Goal: Task Accomplishment & Management: Complete application form

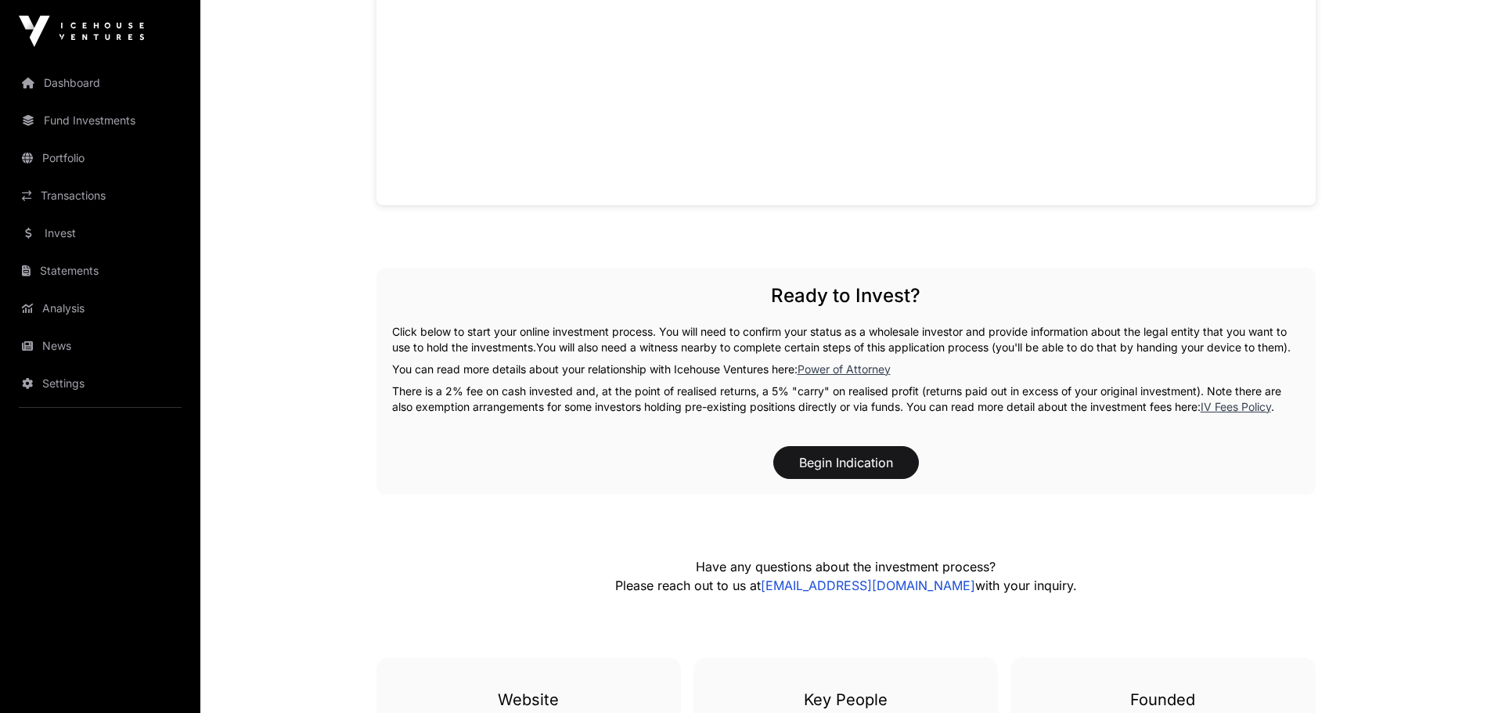
scroll to position [1565, 0]
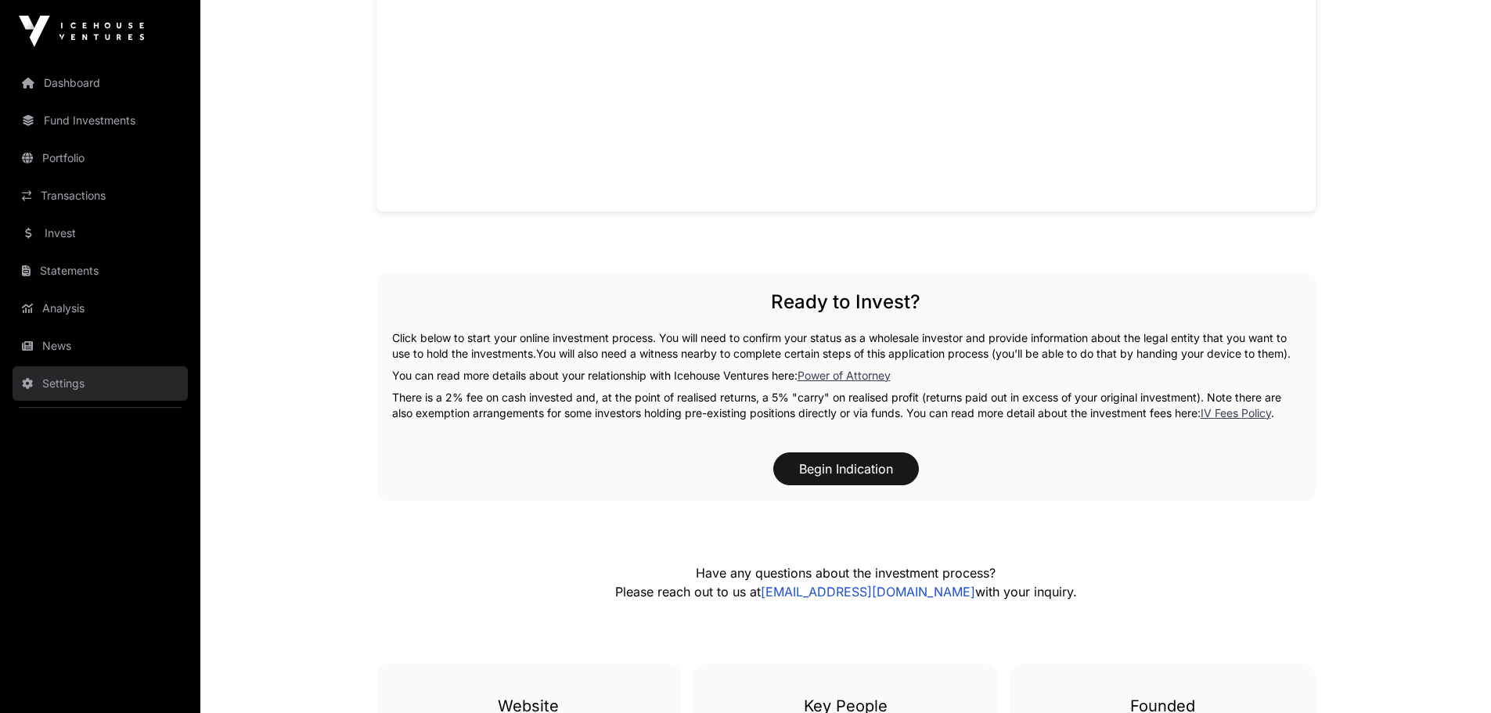
click at [84, 384] on link "Settings" at bounding box center [100, 383] width 175 height 34
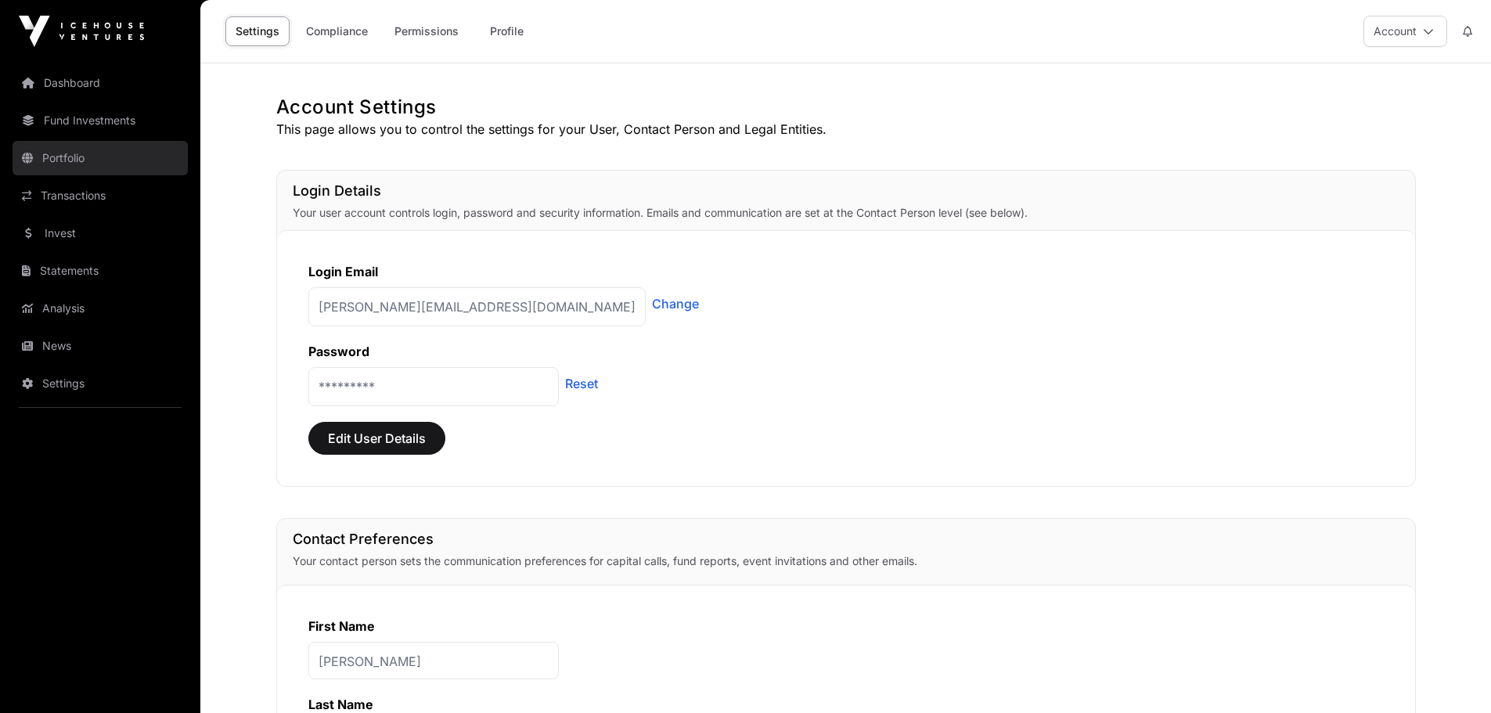
click at [109, 141] on link "Portfolio" at bounding box center [100, 158] width 175 height 34
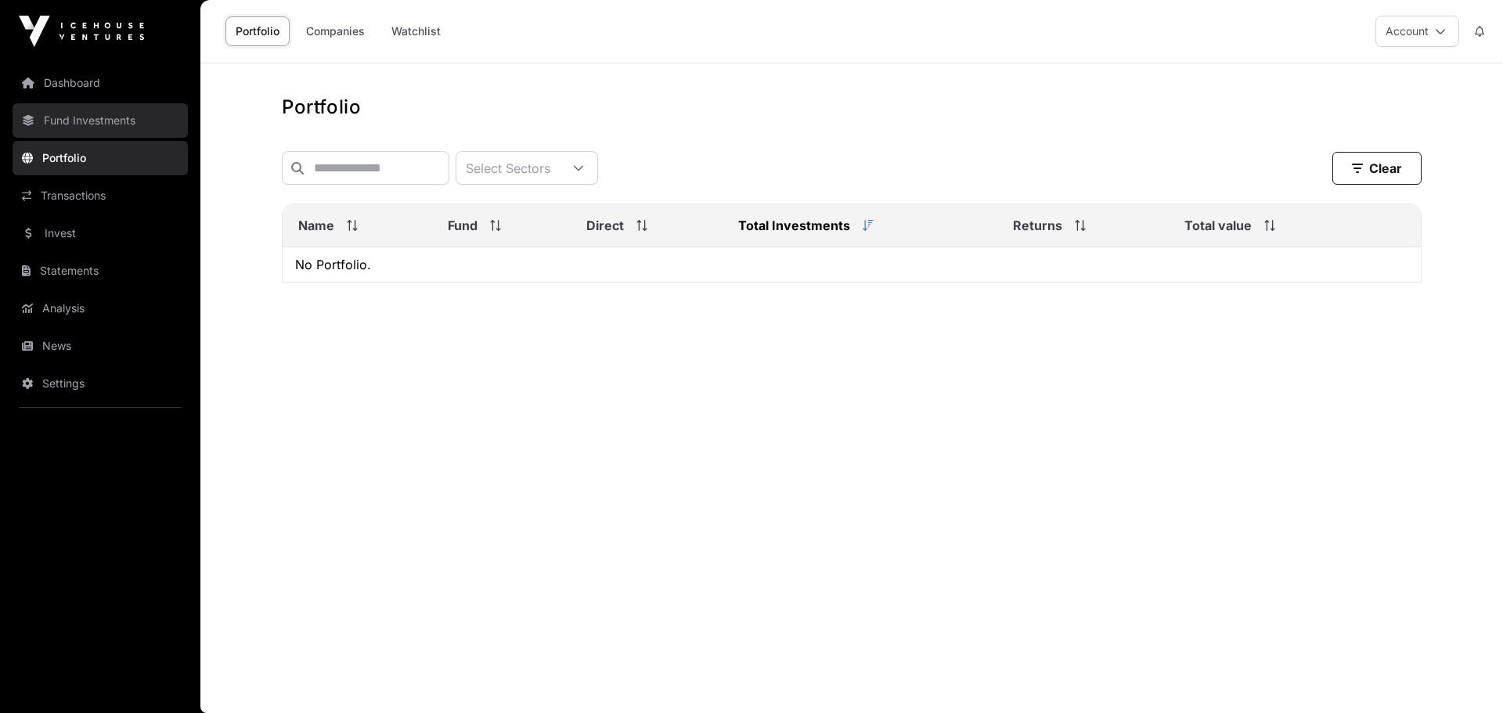
click at [110, 118] on link "Fund Investments" at bounding box center [100, 120] width 175 height 34
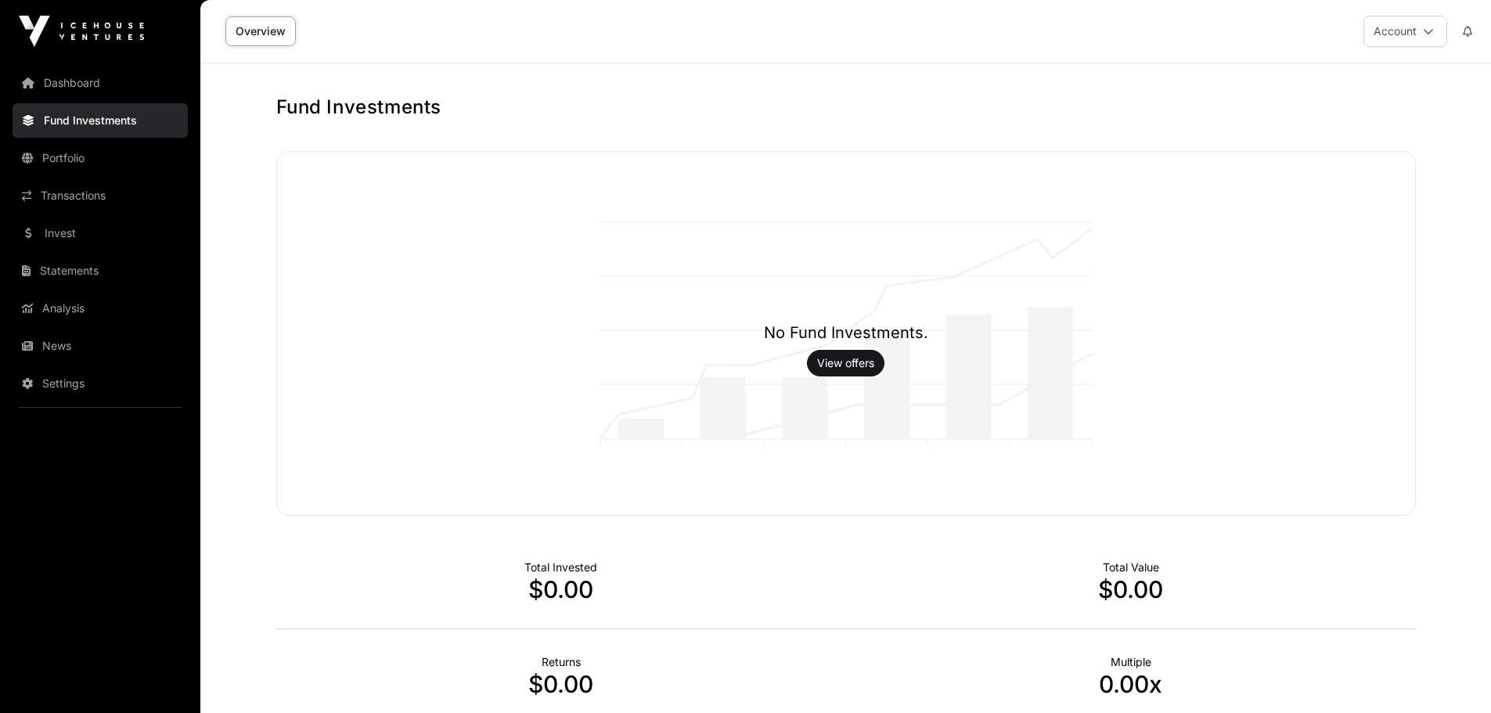
click at [94, 177] on nav "Dashboard Fund Investments Portfolio Transactions Invest Statements Analysis Ne…" at bounding box center [100, 382] width 200 height 638
click at [93, 164] on link "Portfolio" at bounding box center [100, 158] width 175 height 34
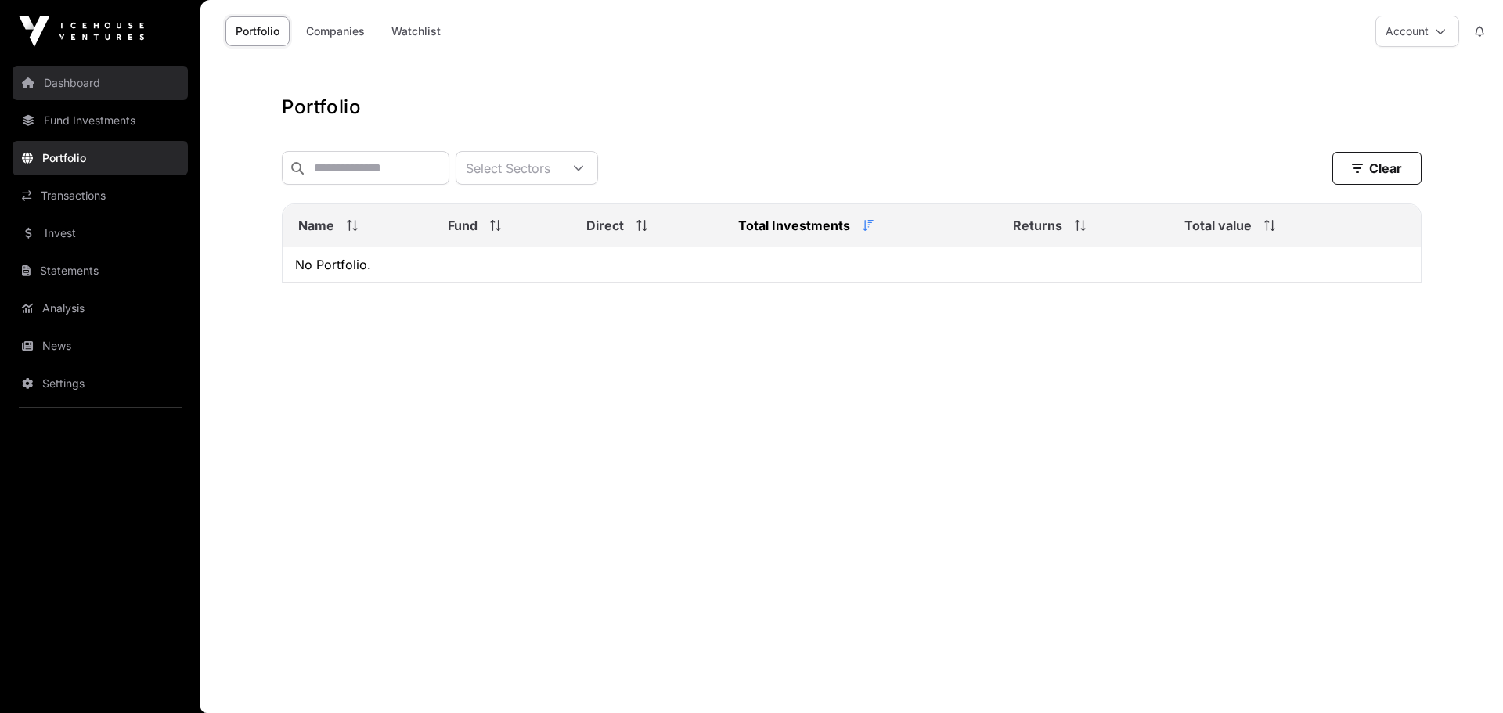
click at [95, 99] on link "Dashboard" at bounding box center [100, 83] width 175 height 34
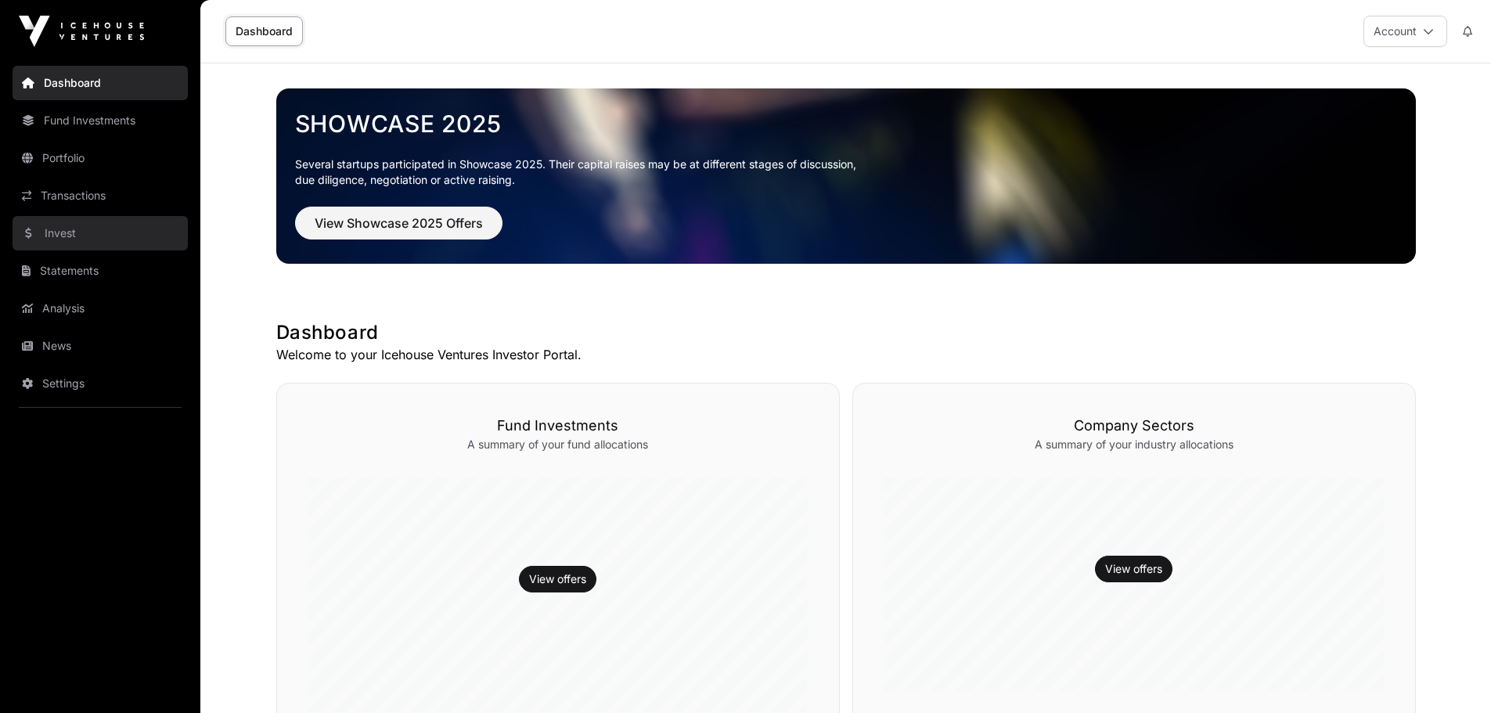
click at [87, 225] on link "Invest" at bounding box center [100, 233] width 175 height 34
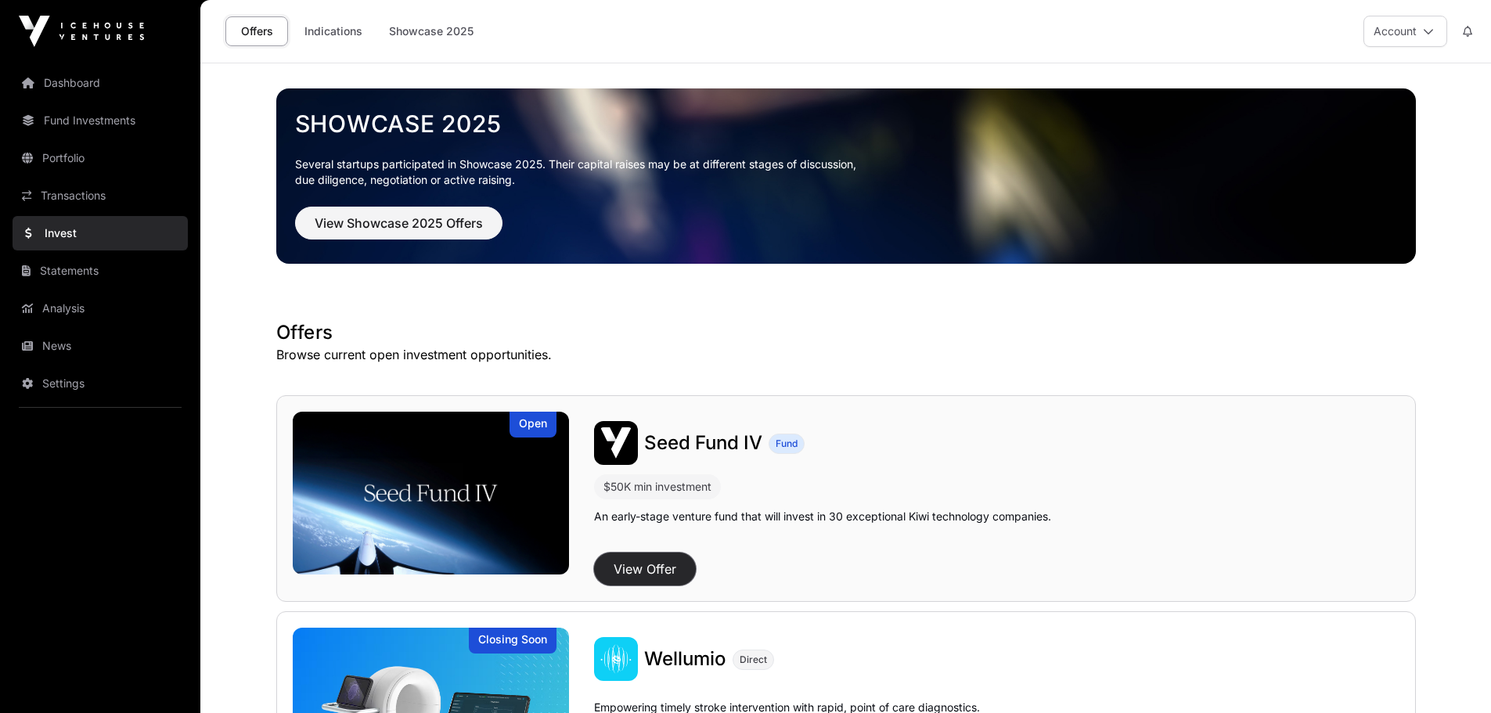
click at [647, 560] on button "View Offer" at bounding box center [645, 569] width 102 height 33
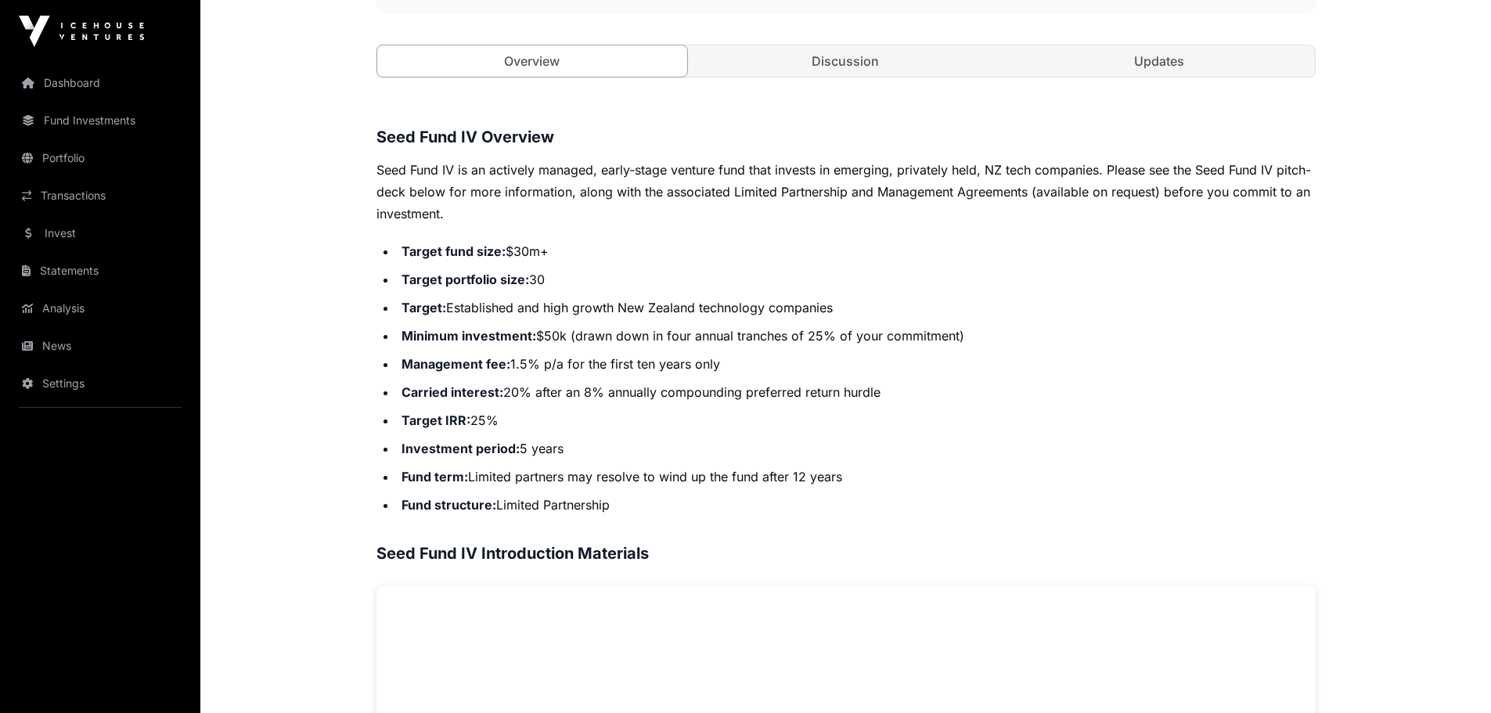
scroll to position [313, 0]
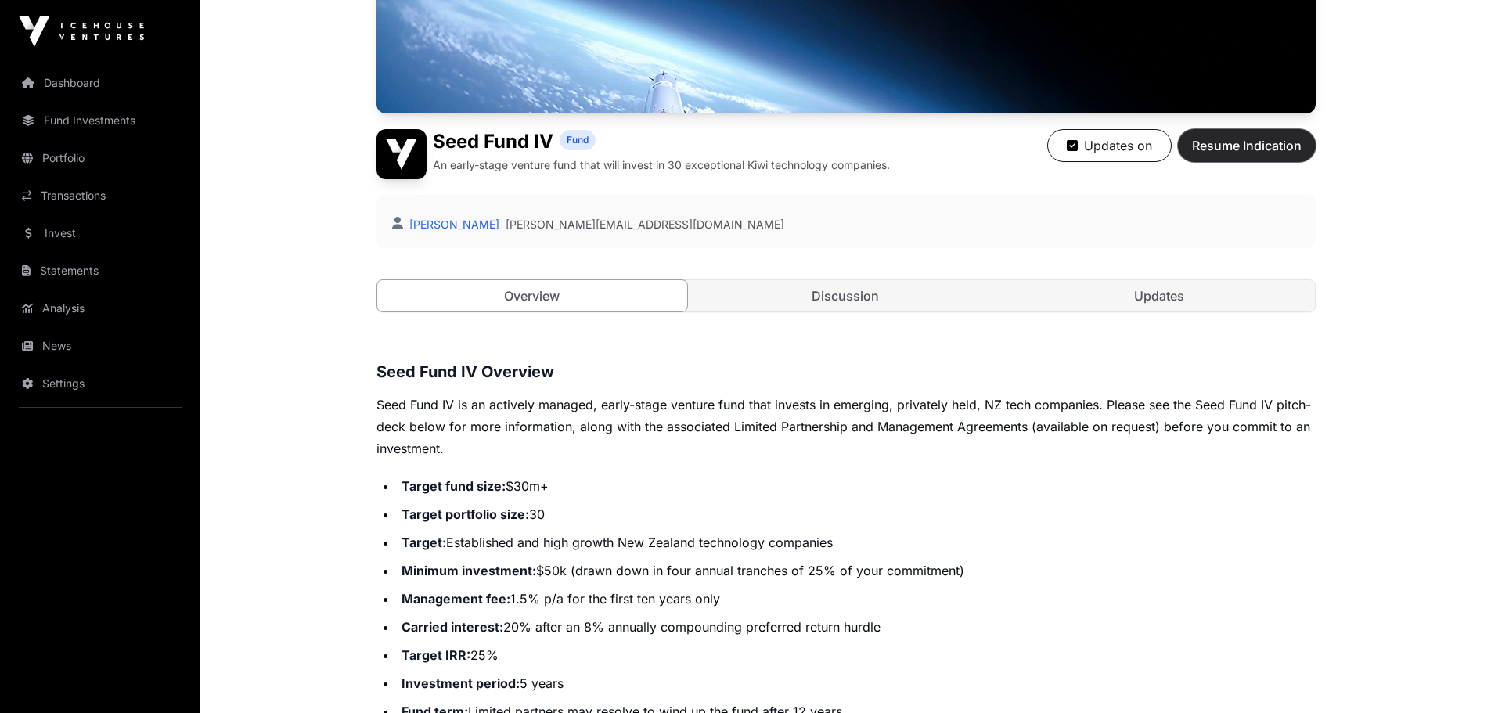
click at [1245, 134] on button "Resume Indication" at bounding box center [1247, 145] width 138 height 33
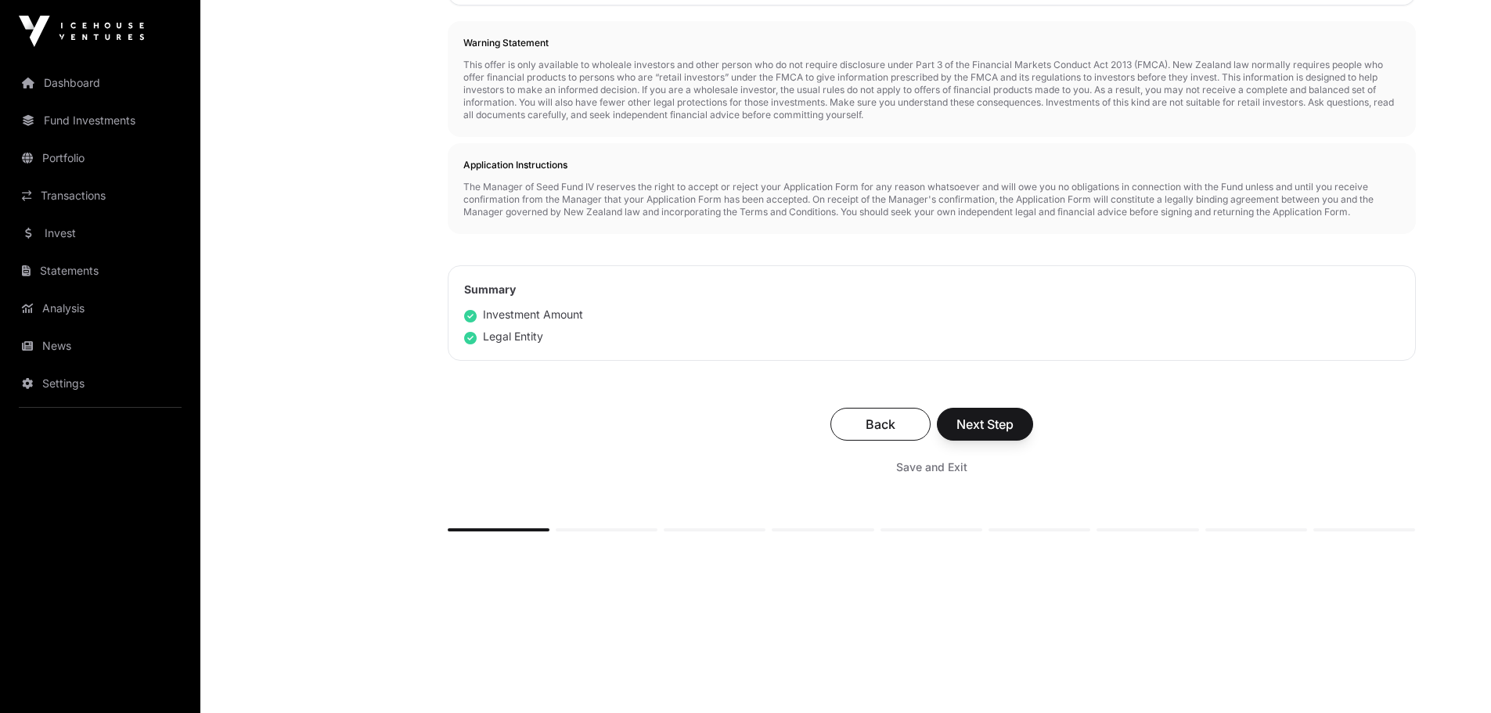
scroll to position [668, 0]
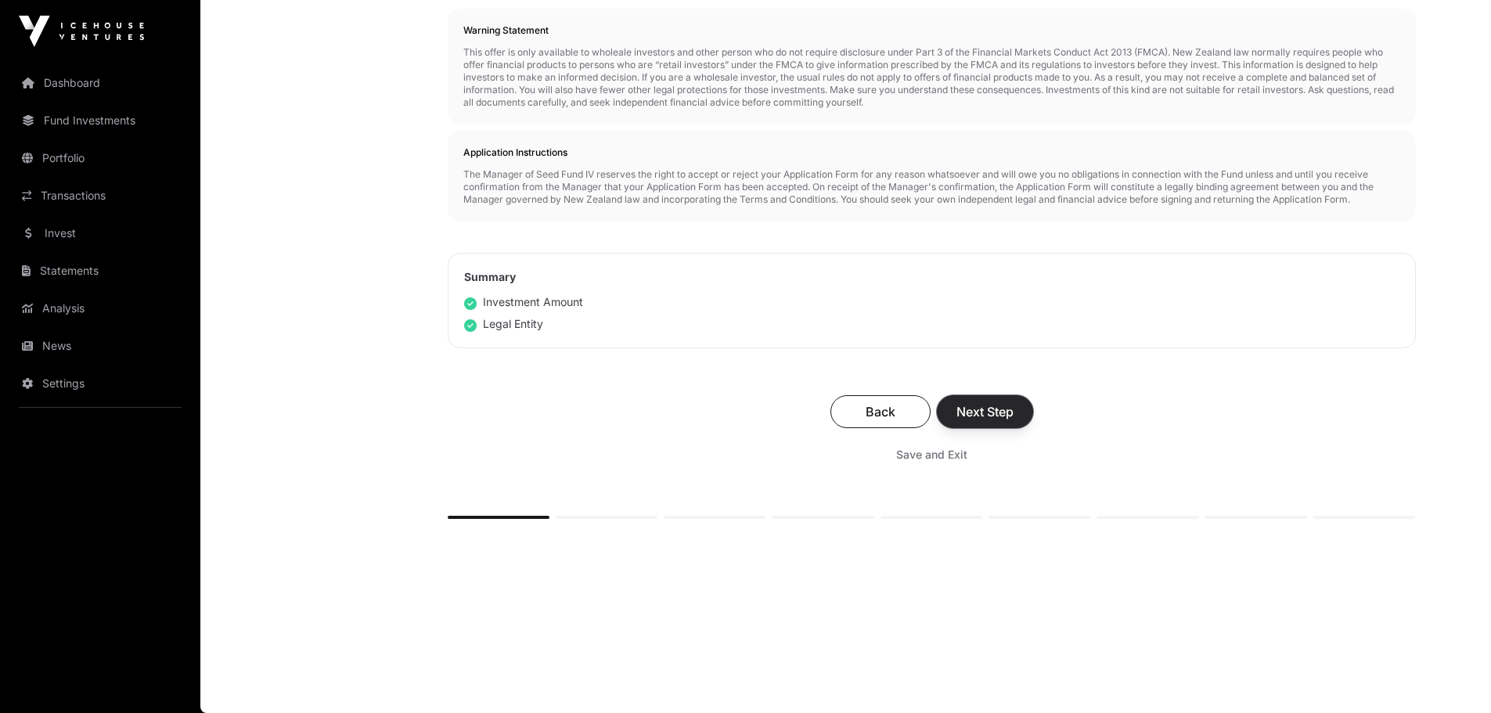
click at [967, 407] on span "Next Step" at bounding box center [985, 411] width 57 height 19
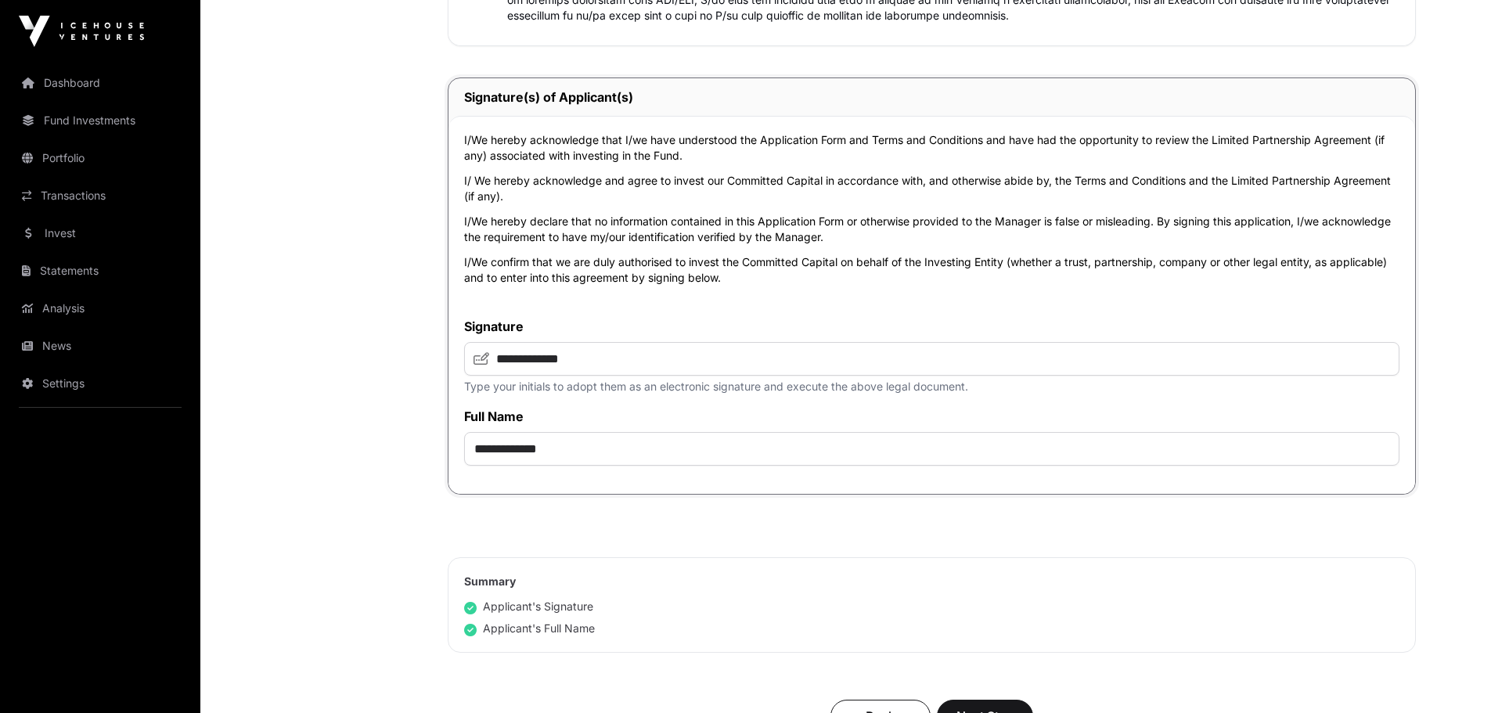
scroll to position [3518, 0]
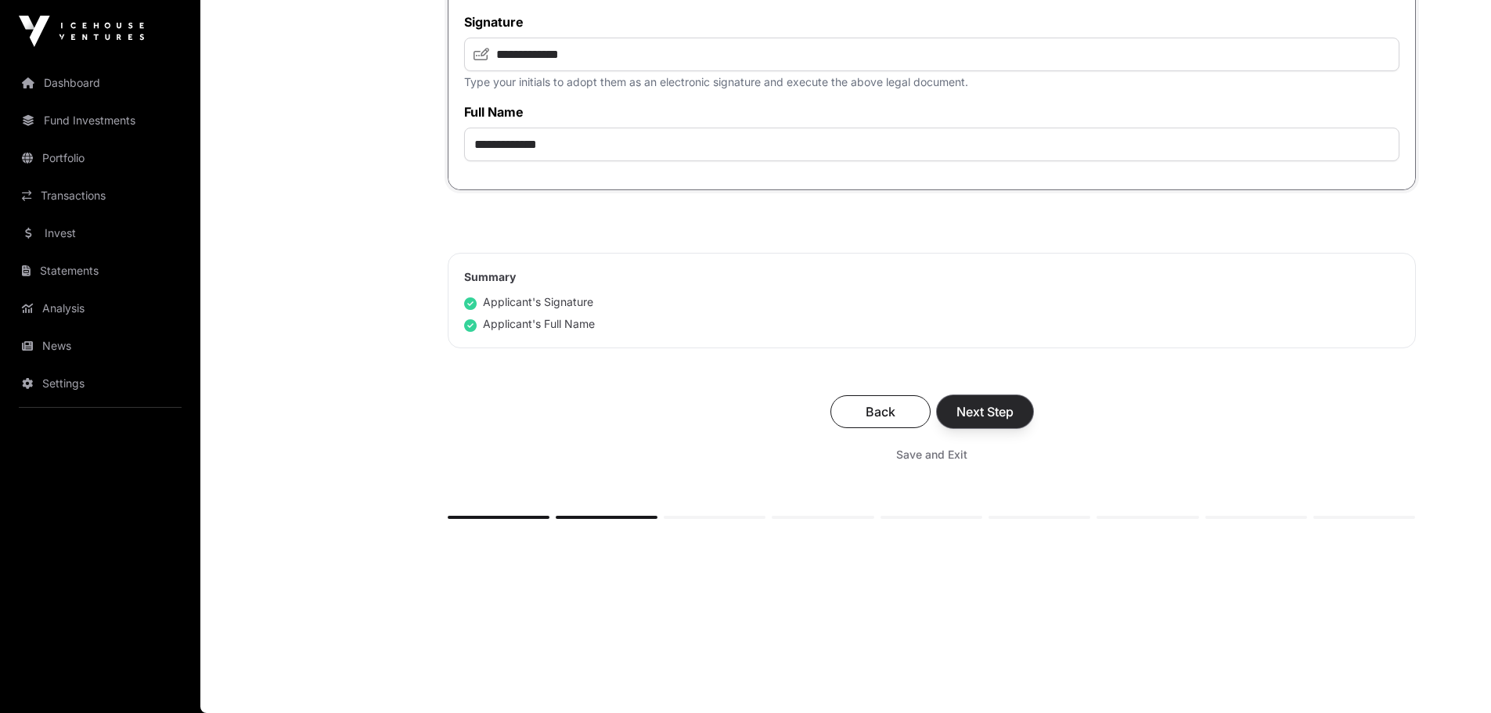
click at [1003, 402] on span "Next Step" at bounding box center [985, 411] width 57 height 19
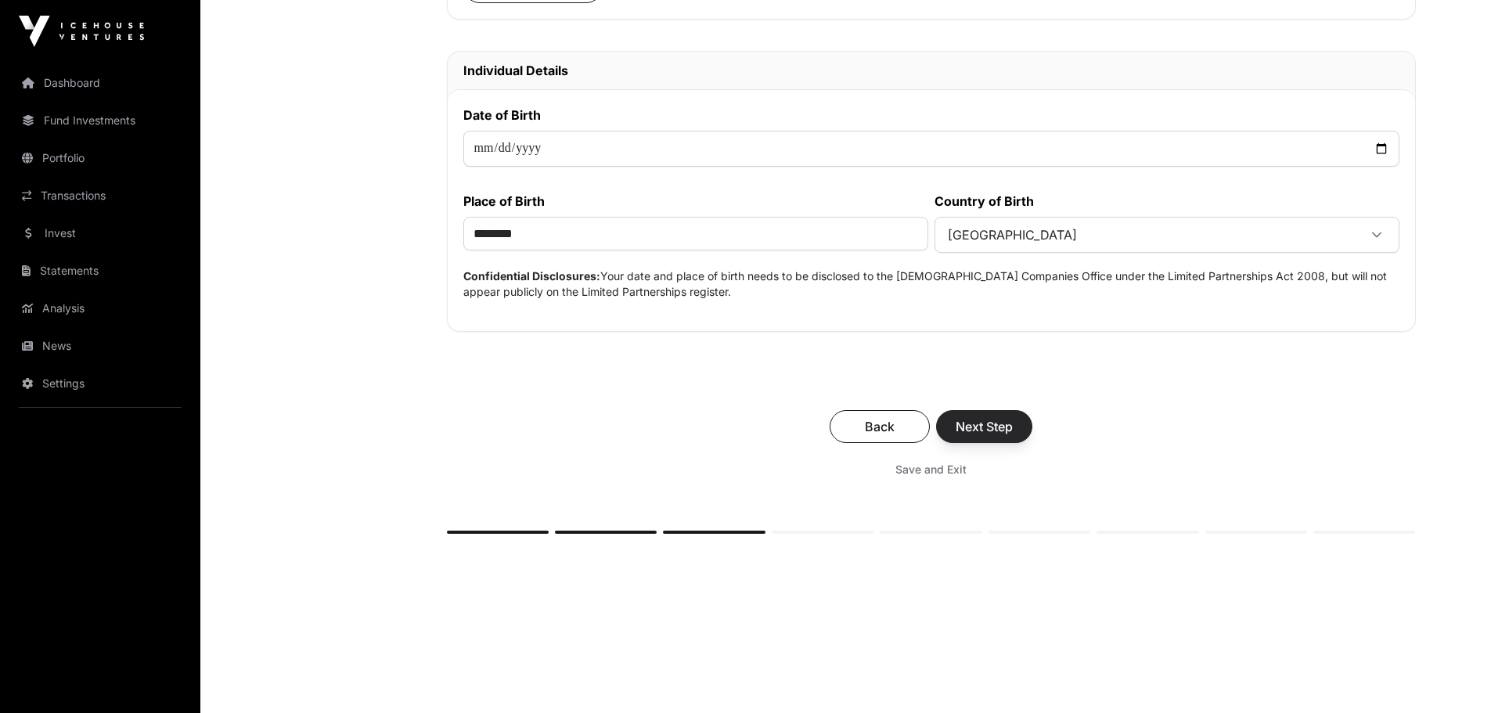
scroll to position [690, 0]
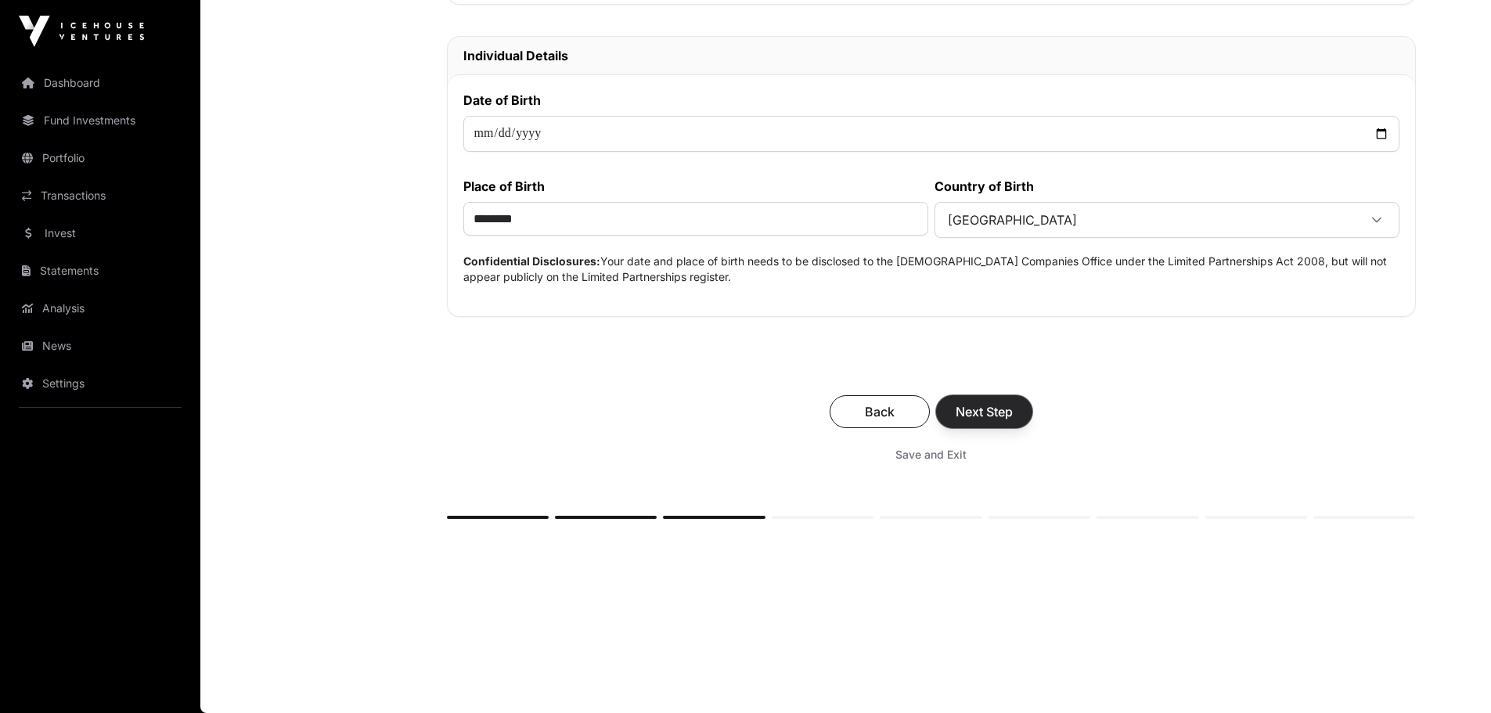
click at [996, 409] on span "Next Step" at bounding box center [984, 411] width 57 height 19
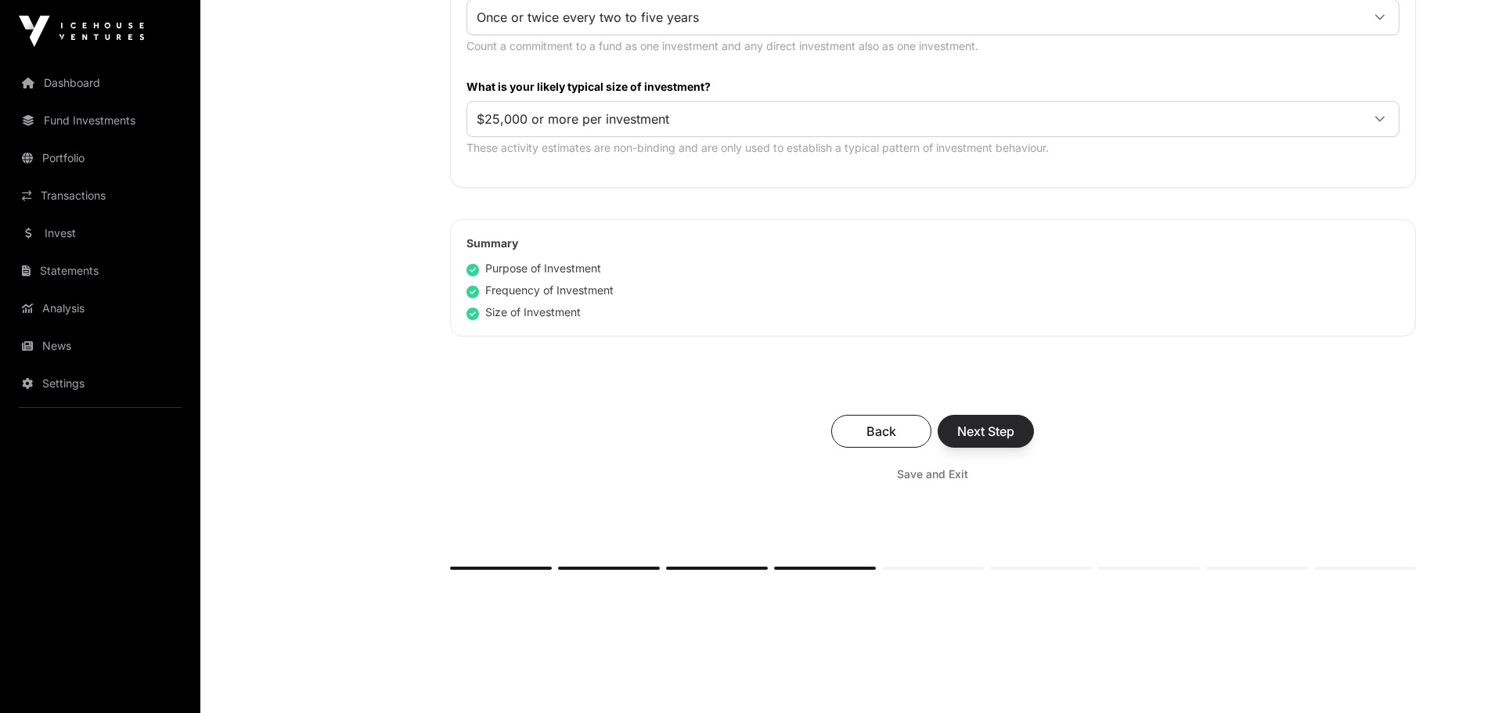
scroll to position [845, 0]
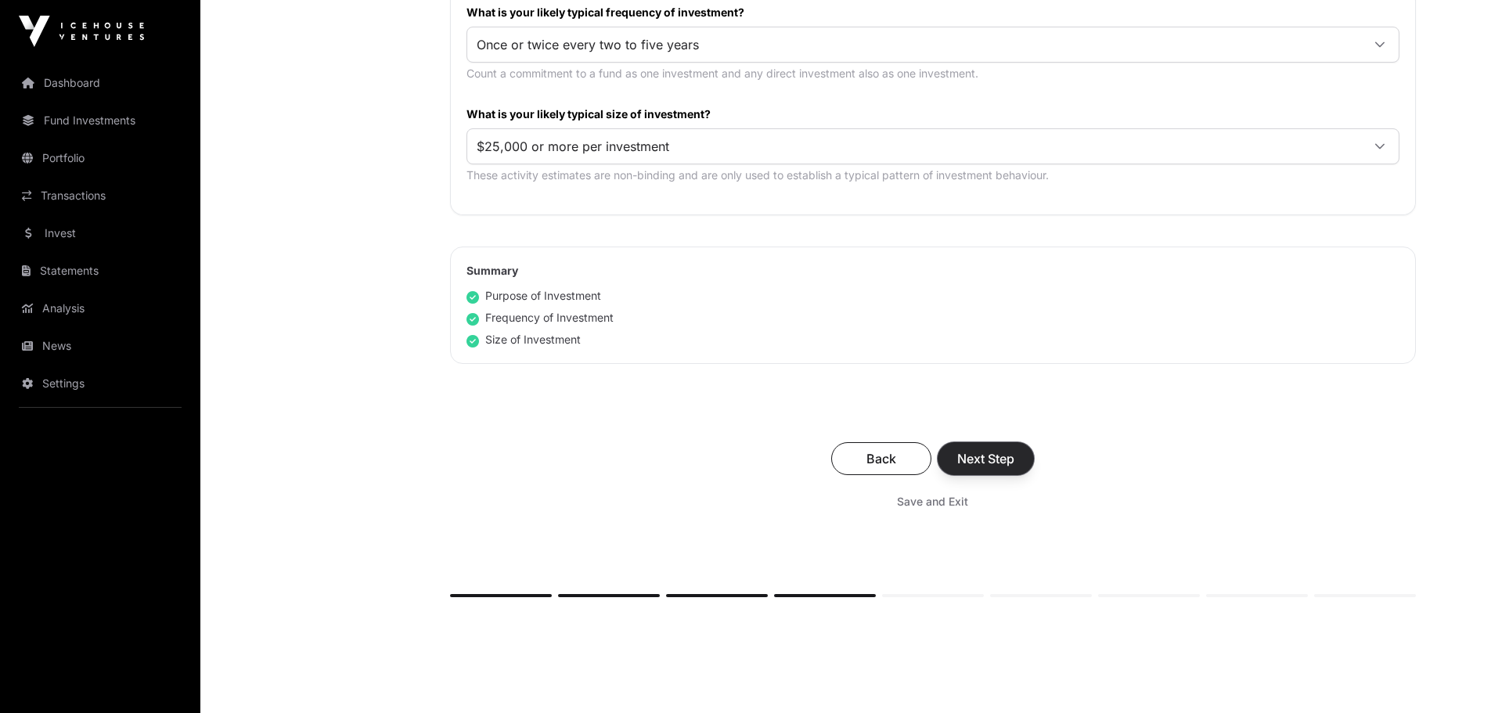
click at [992, 458] on span "Next Step" at bounding box center [985, 458] width 57 height 19
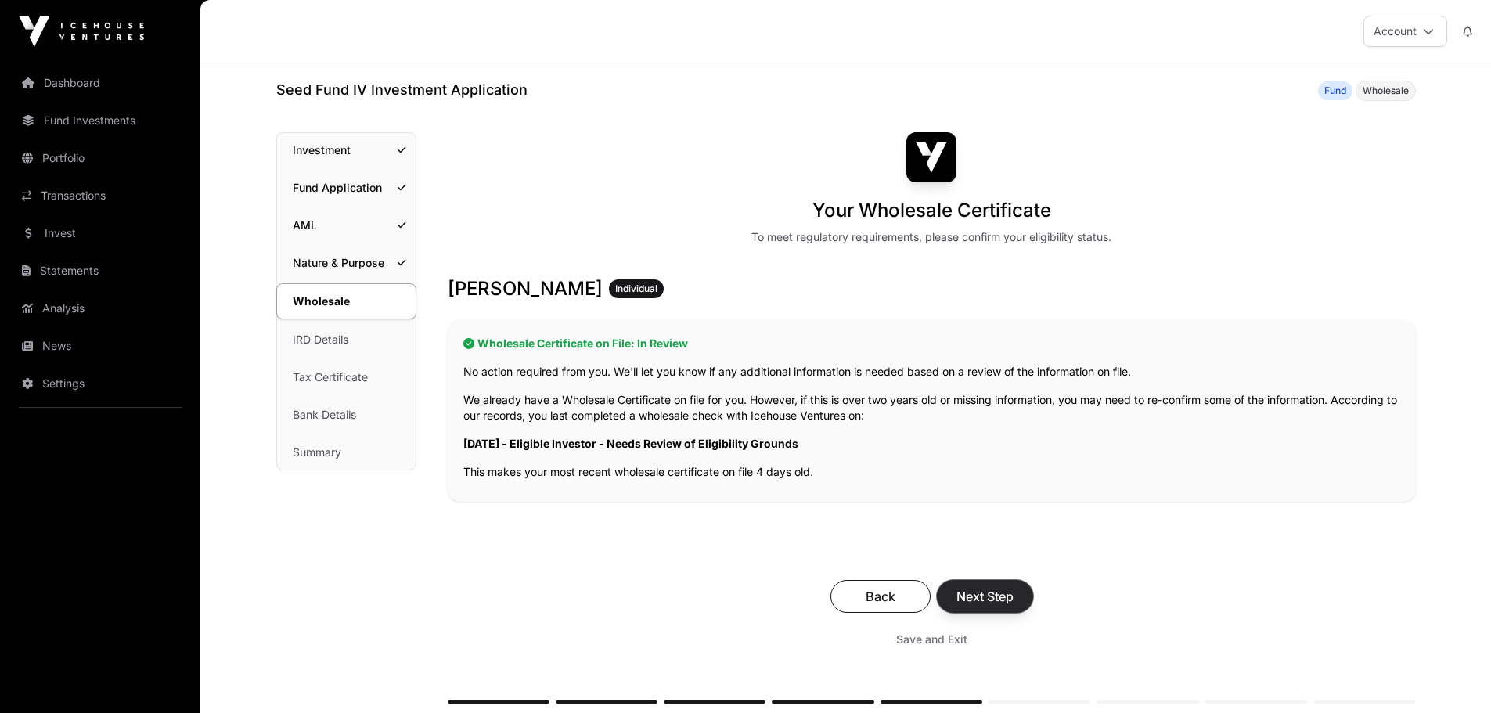
click at [1012, 589] on span "Next Step" at bounding box center [985, 596] width 57 height 19
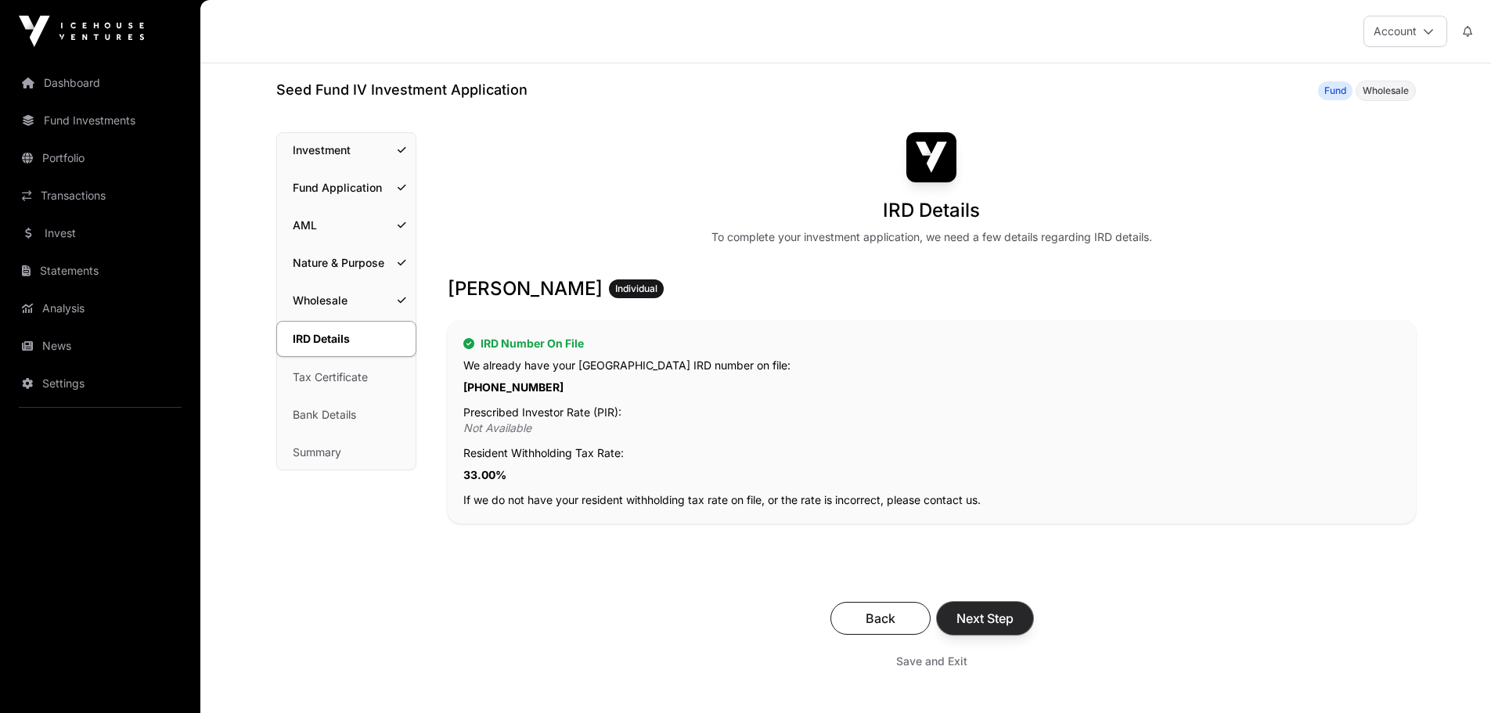
click at [1013, 613] on span "Next Step" at bounding box center [985, 618] width 57 height 19
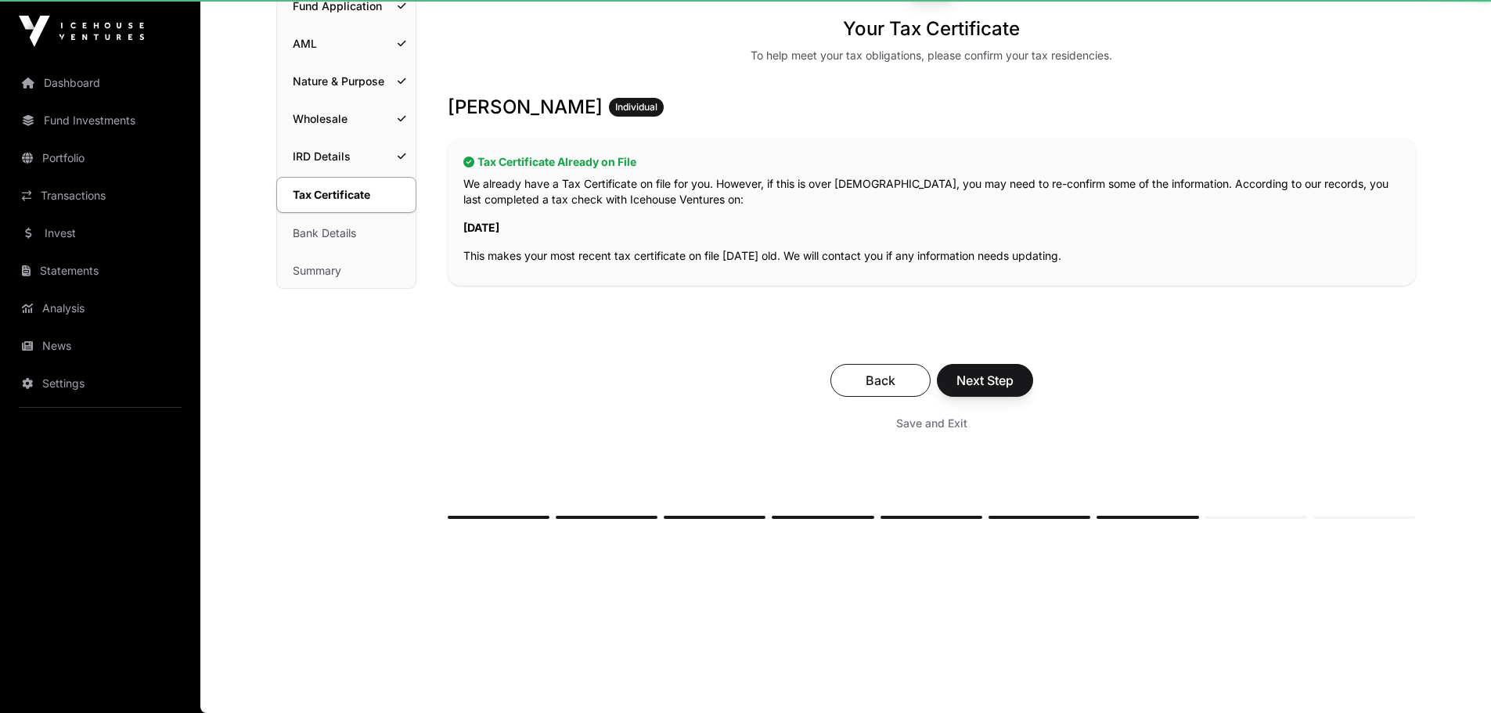
scroll to position [41, 0]
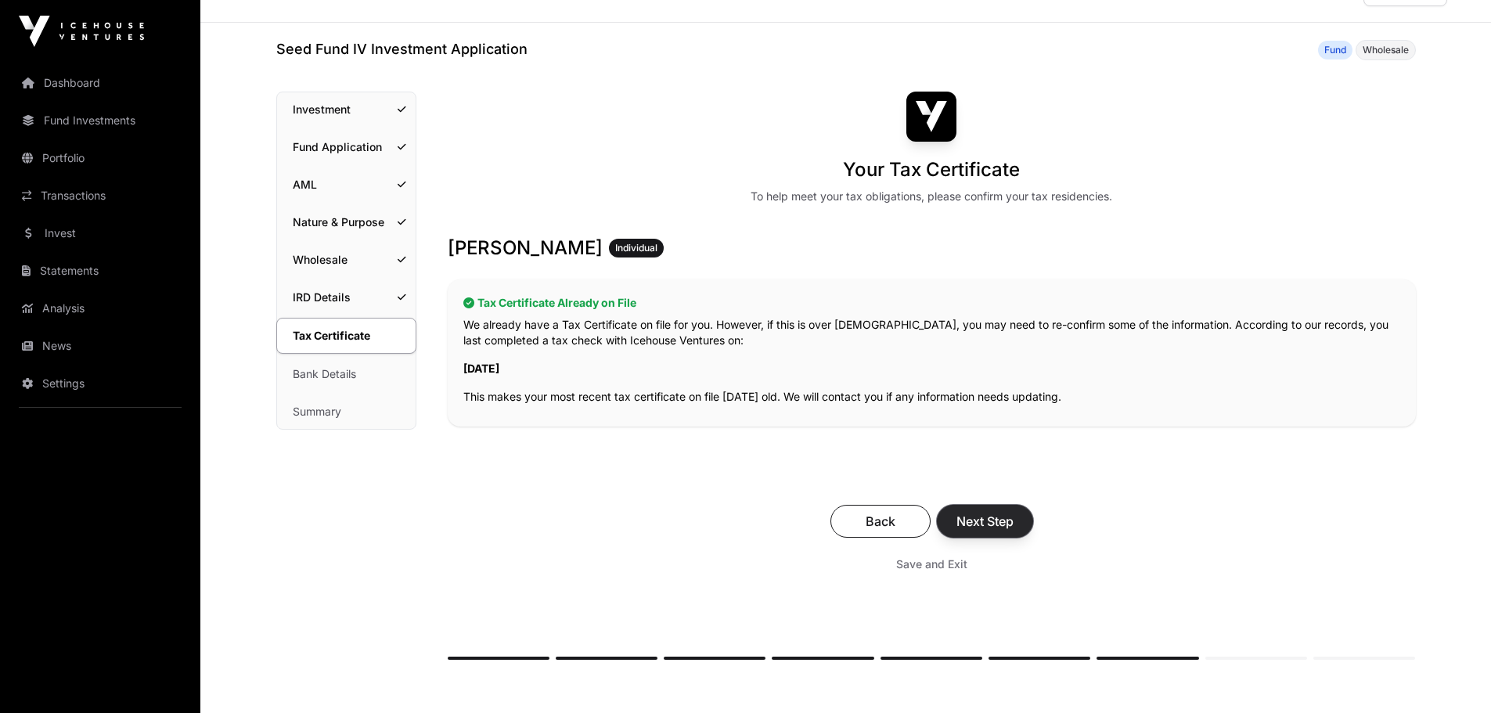
click at [1011, 525] on span "Next Step" at bounding box center [985, 521] width 57 height 19
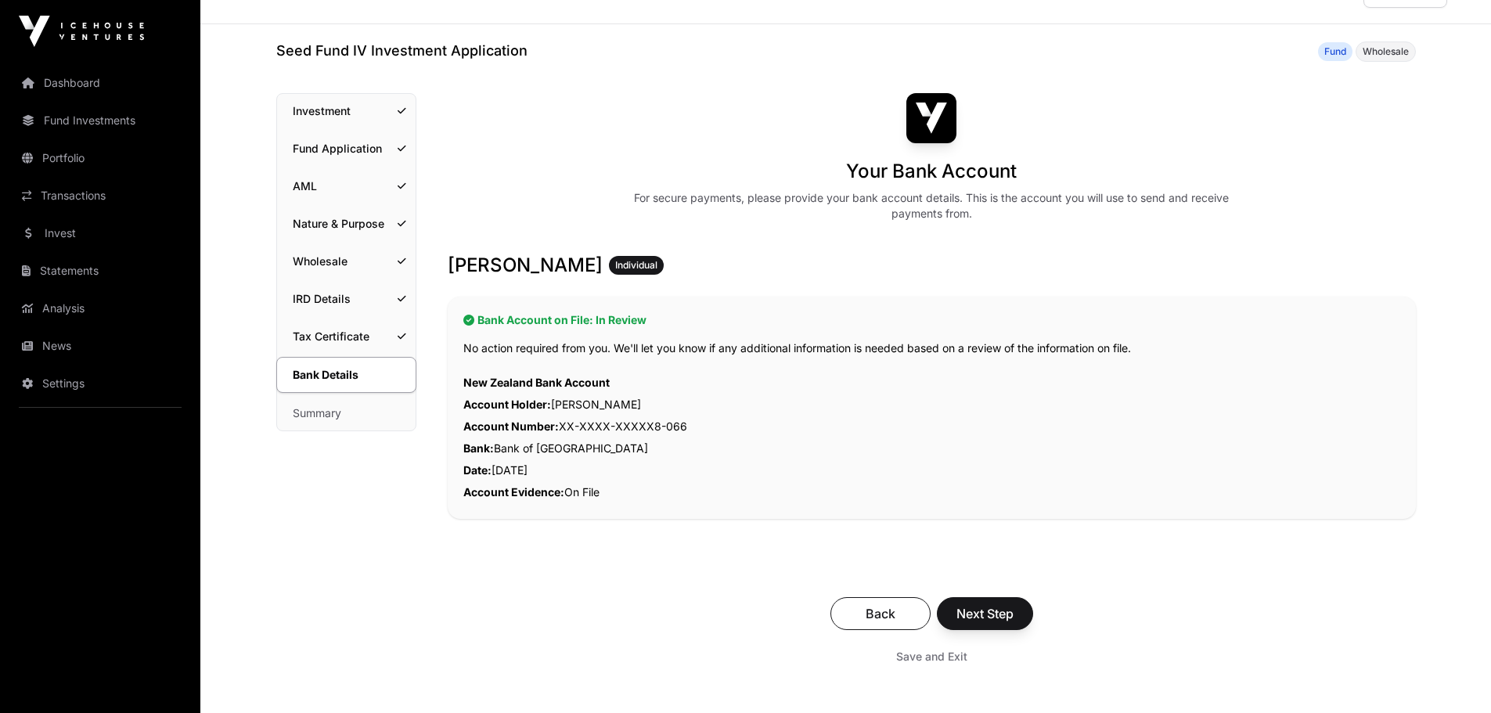
scroll to position [235, 0]
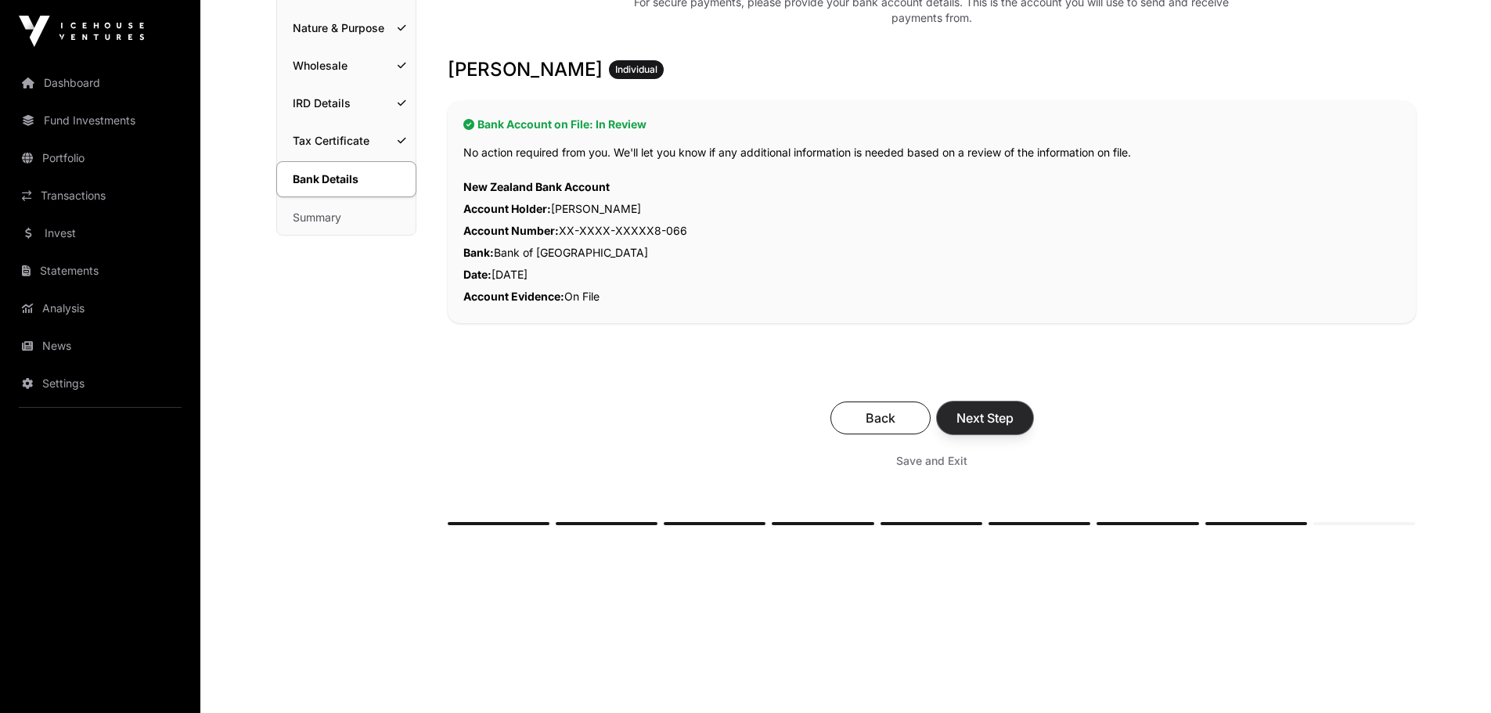
click at [983, 423] on span "Next Step" at bounding box center [985, 418] width 57 height 19
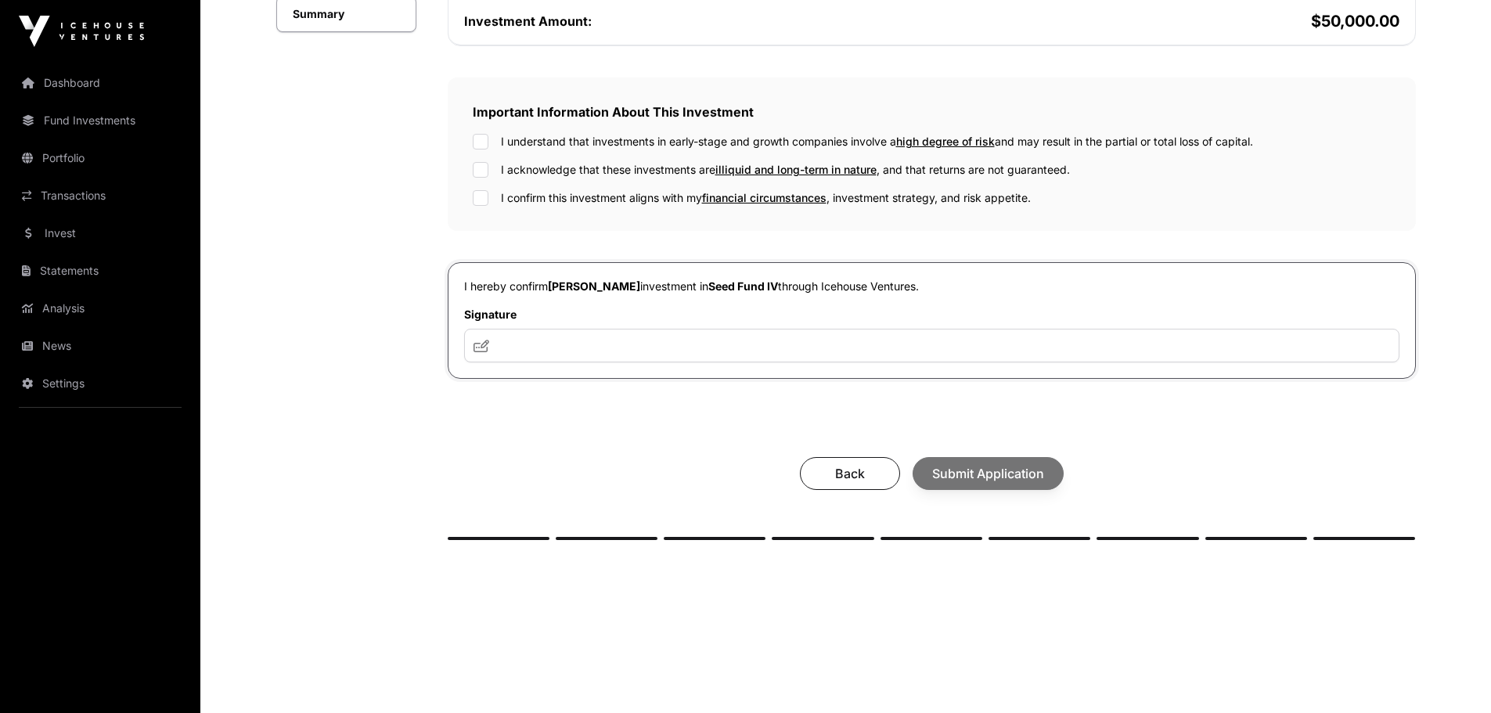
scroll to position [461, 0]
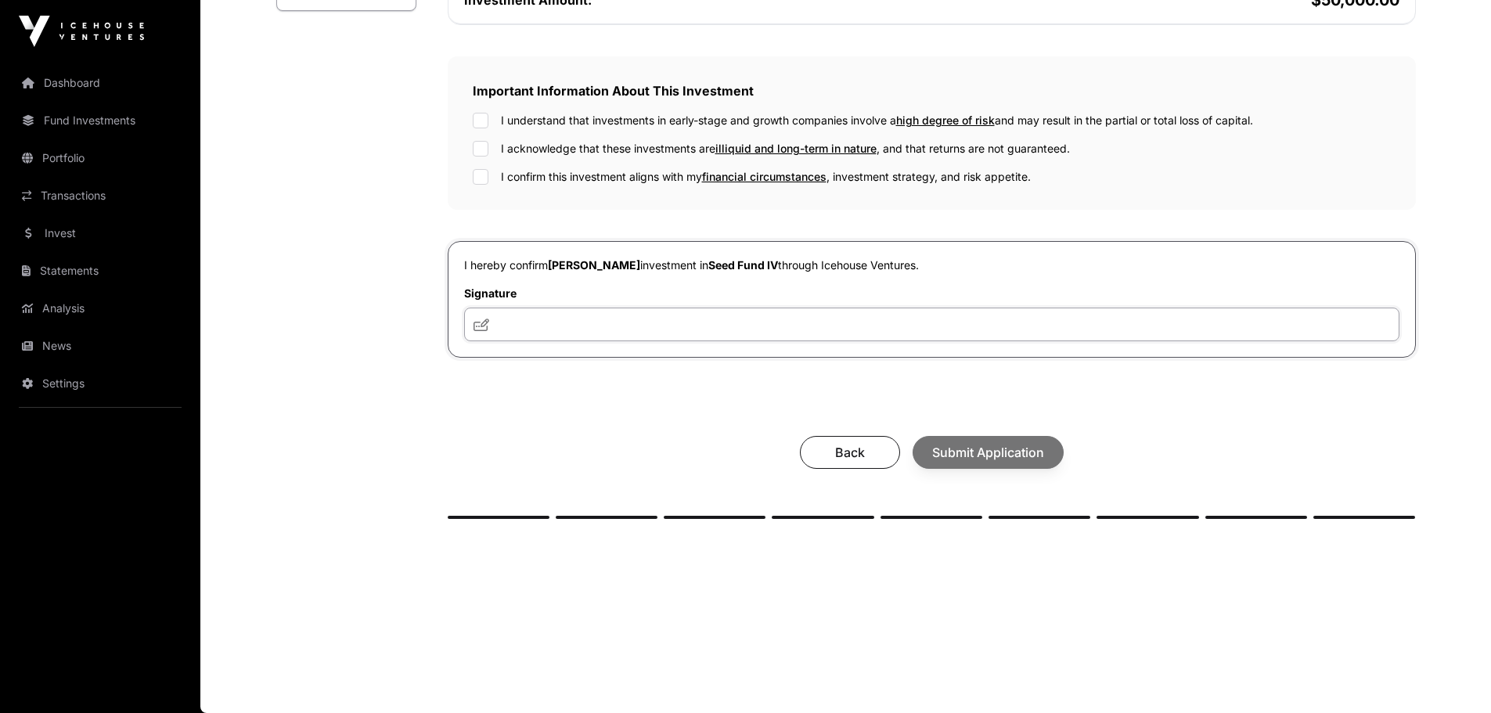
click at [572, 327] on input "text" at bounding box center [931, 325] width 935 height 34
click at [474, 321] on icon at bounding box center [482, 325] width 16 height 13
click at [505, 322] on input "text" at bounding box center [931, 325] width 935 height 34
type input "**********"
click at [964, 407] on div "**********" at bounding box center [932, 96] width 968 height 845
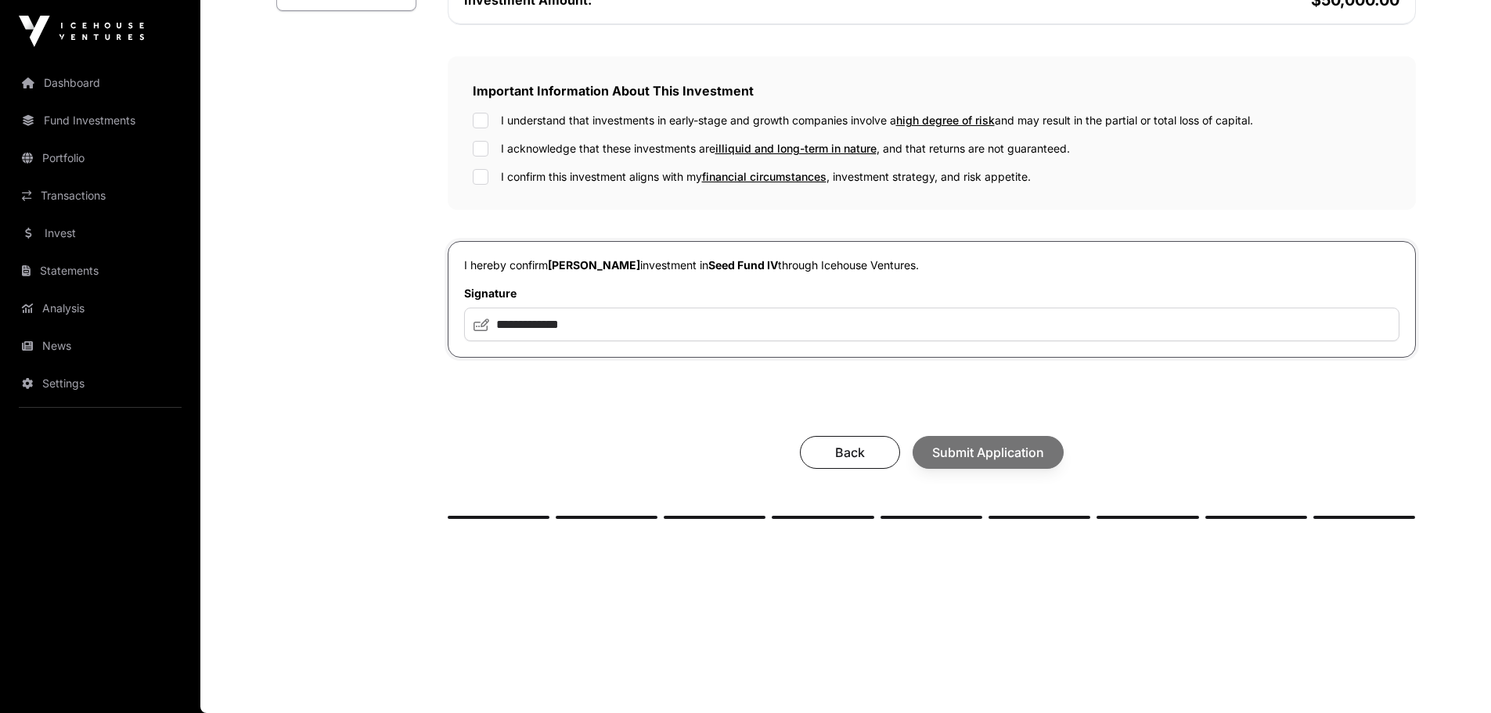
drag, startPoint x: 969, startPoint y: 439, endPoint x: 968, endPoint y: 449, distance: 10.2
click at [969, 443] on div "Back Submit Application" at bounding box center [931, 452] width 937 height 33
click at [968, 449] on div "Back Submit Application" at bounding box center [931, 452] width 937 height 33
click at [971, 460] on span "Submit Application" at bounding box center [988, 452] width 112 height 19
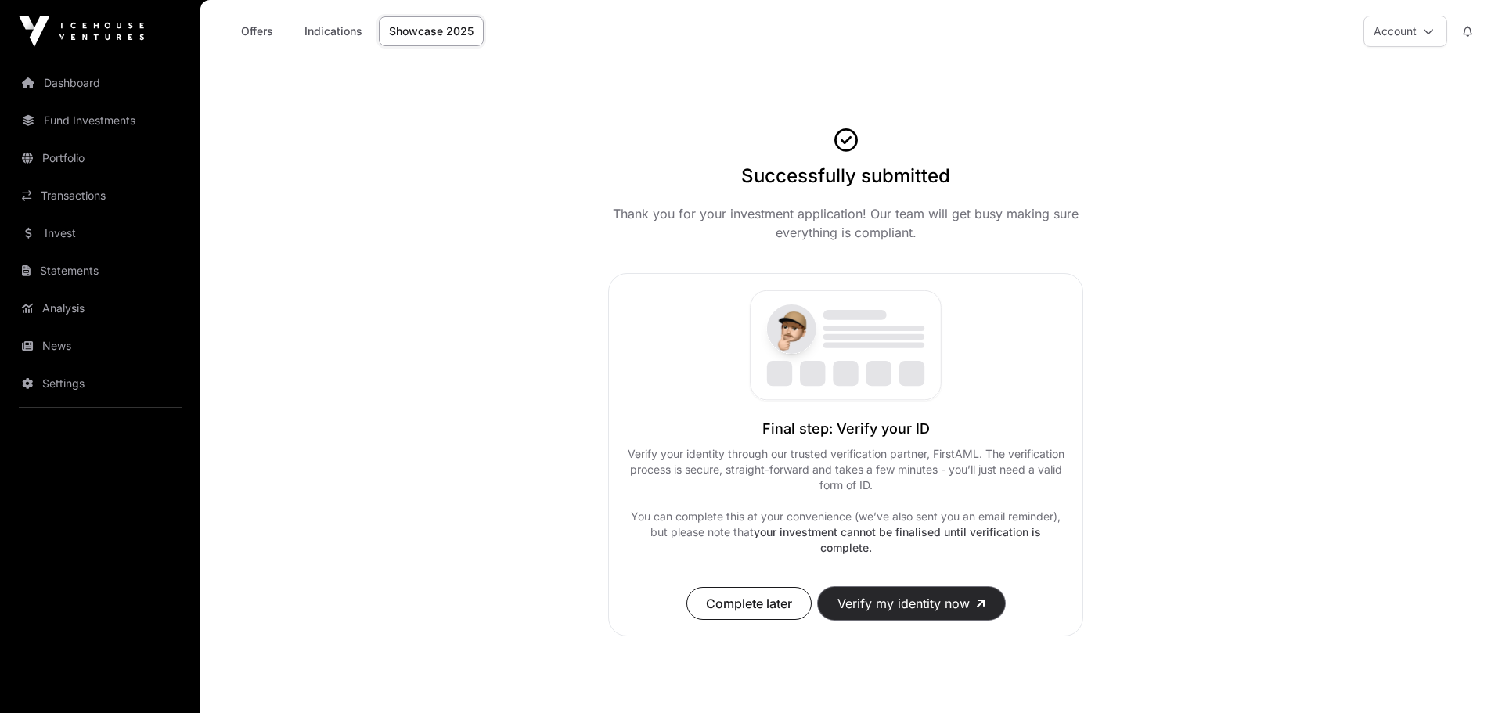
click at [870, 603] on button "Verify my identity now" at bounding box center [911, 603] width 187 height 33
click at [84, 67] on link "Dashboard" at bounding box center [100, 83] width 175 height 34
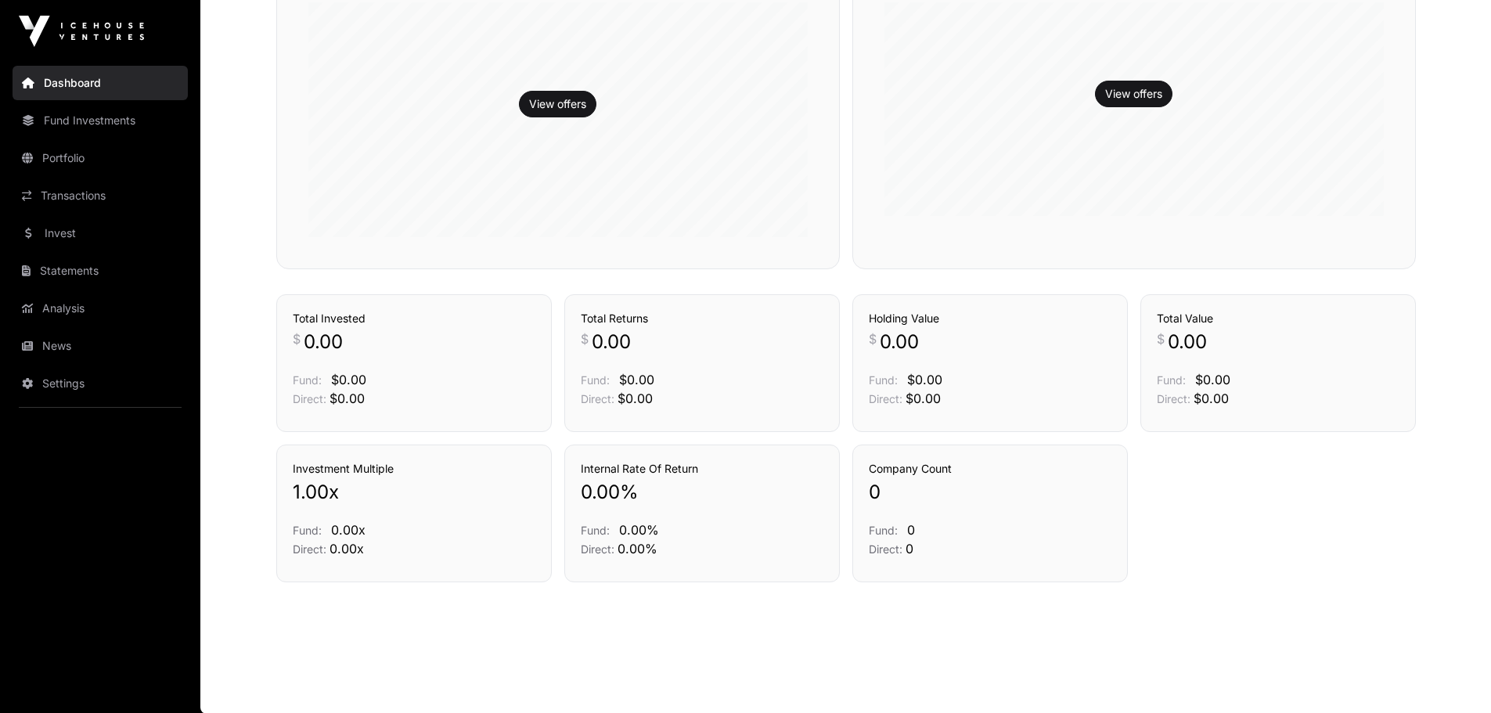
scroll to position [476, 0]
click at [83, 135] on link "Fund Investments" at bounding box center [100, 120] width 175 height 34
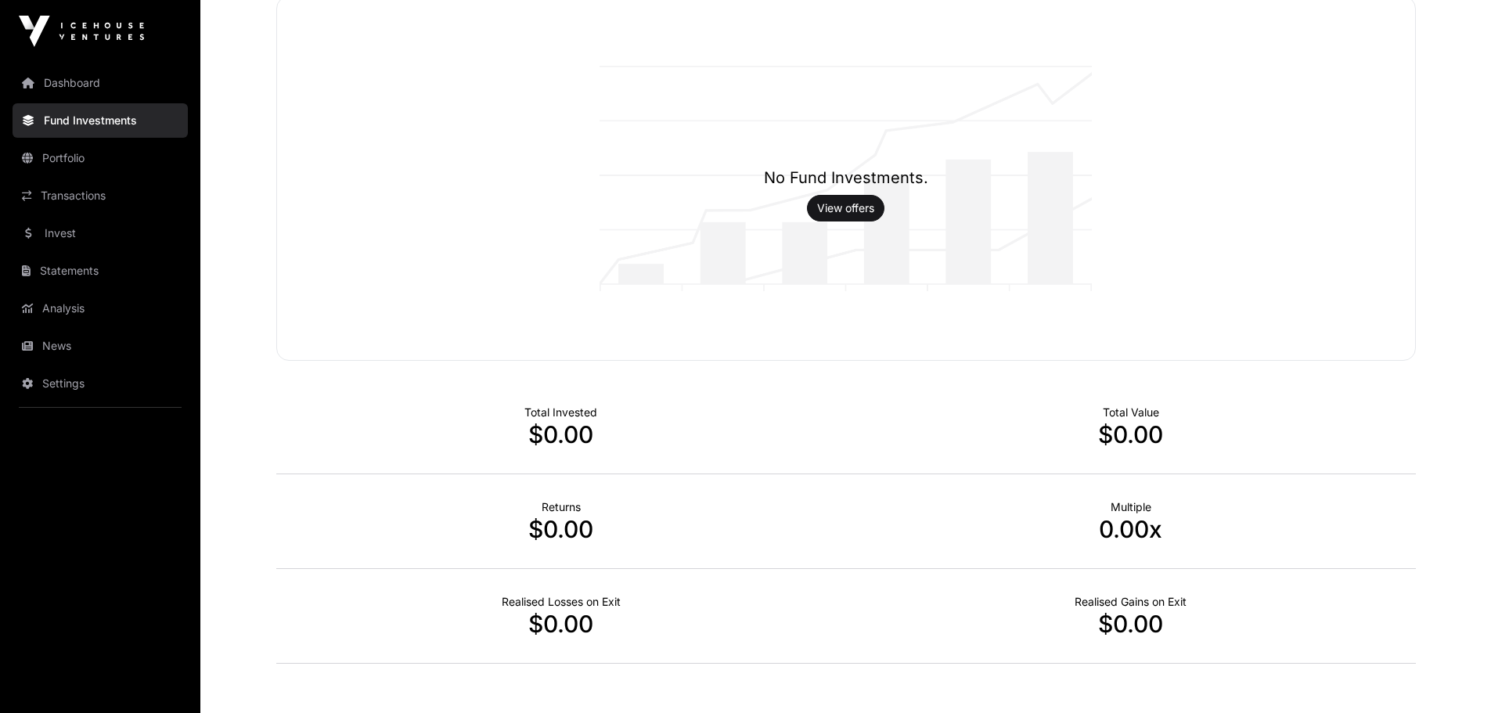
scroll to position [237, 0]
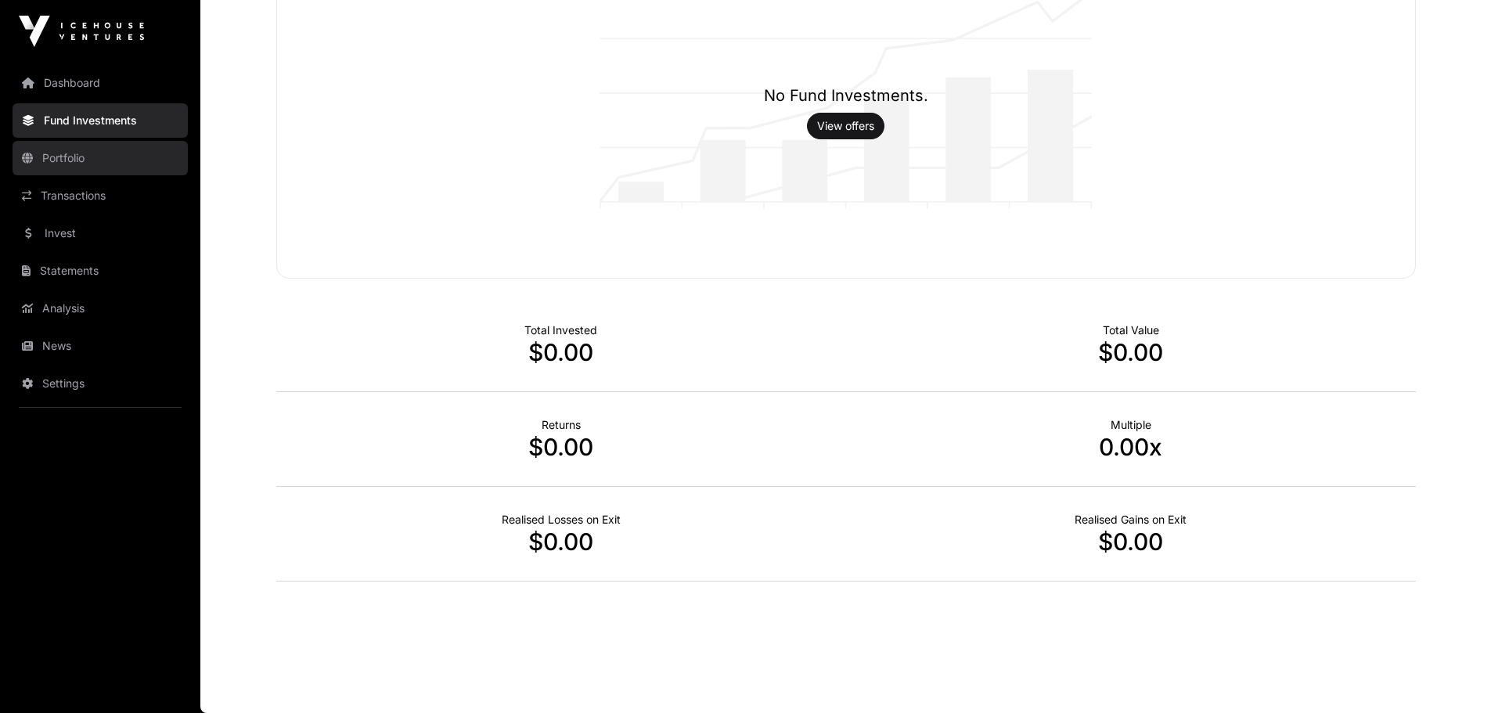
click at [77, 162] on link "Portfolio" at bounding box center [100, 158] width 175 height 34
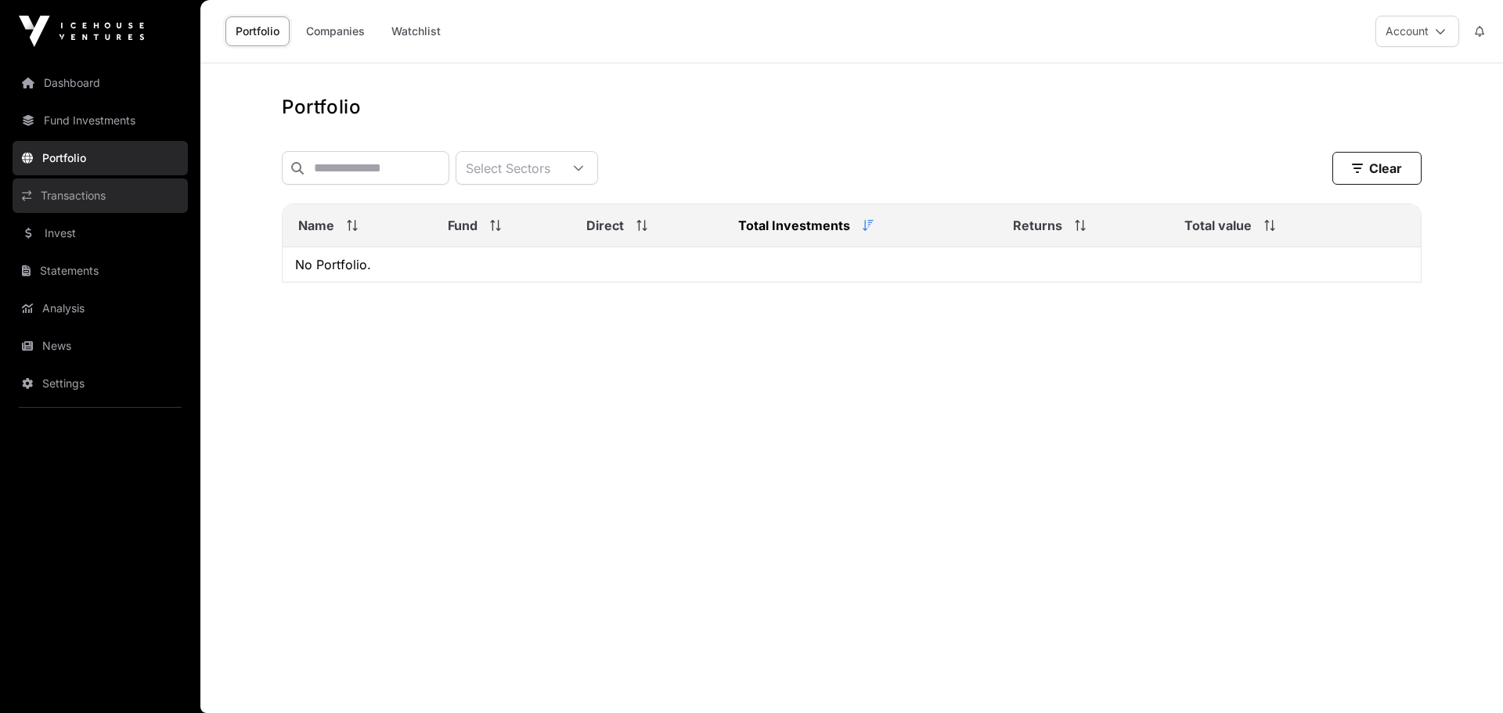
click at [86, 189] on link "Transactions" at bounding box center [100, 195] width 175 height 34
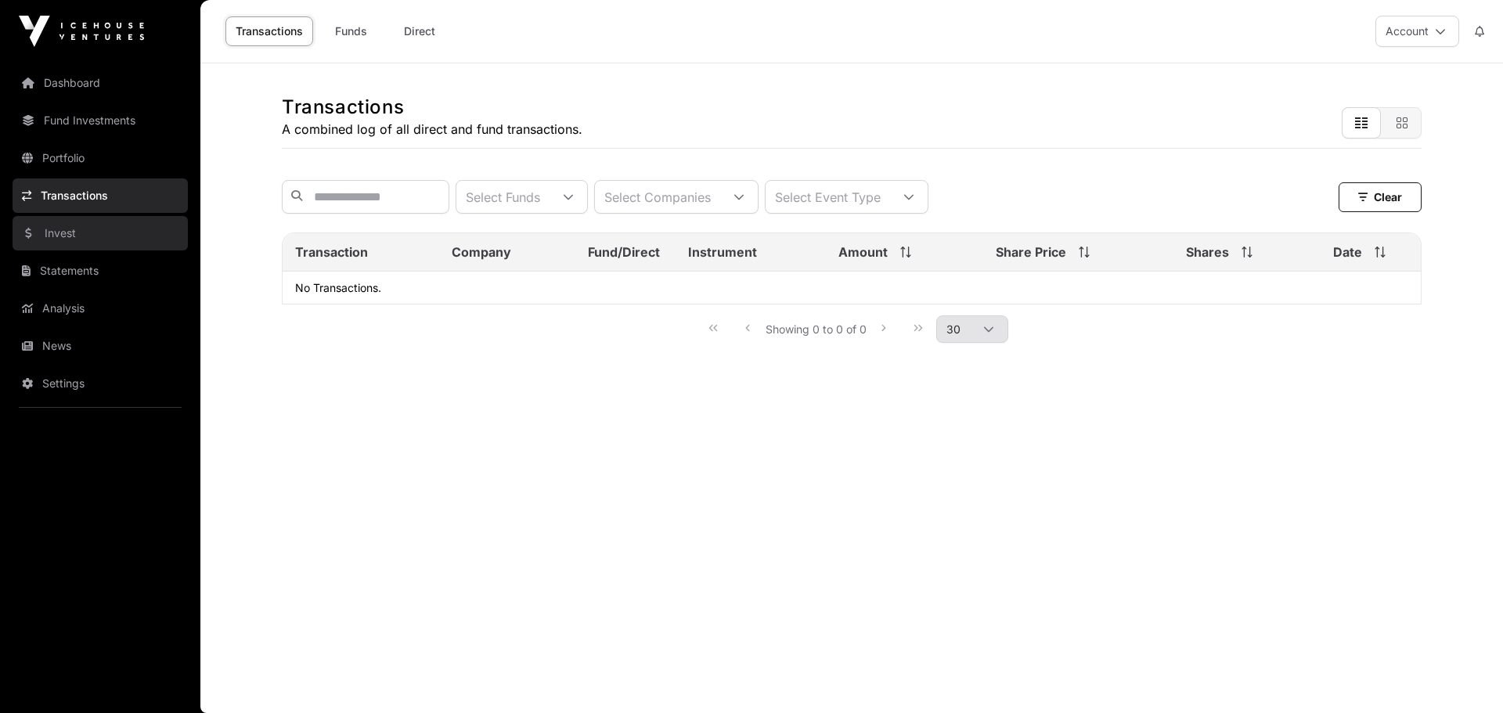
click at [91, 237] on link "Invest" at bounding box center [100, 233] width 175 height 34
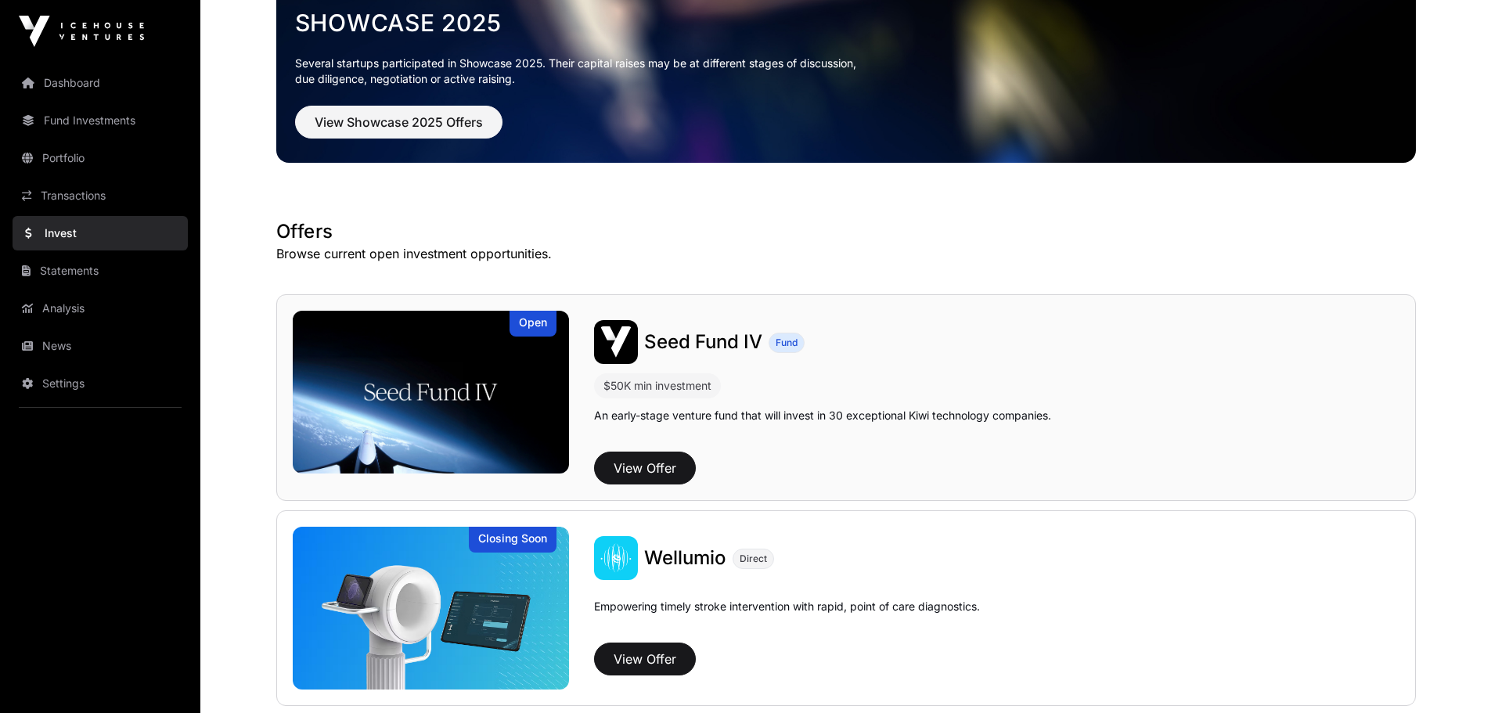
scroll to position [225, 0]
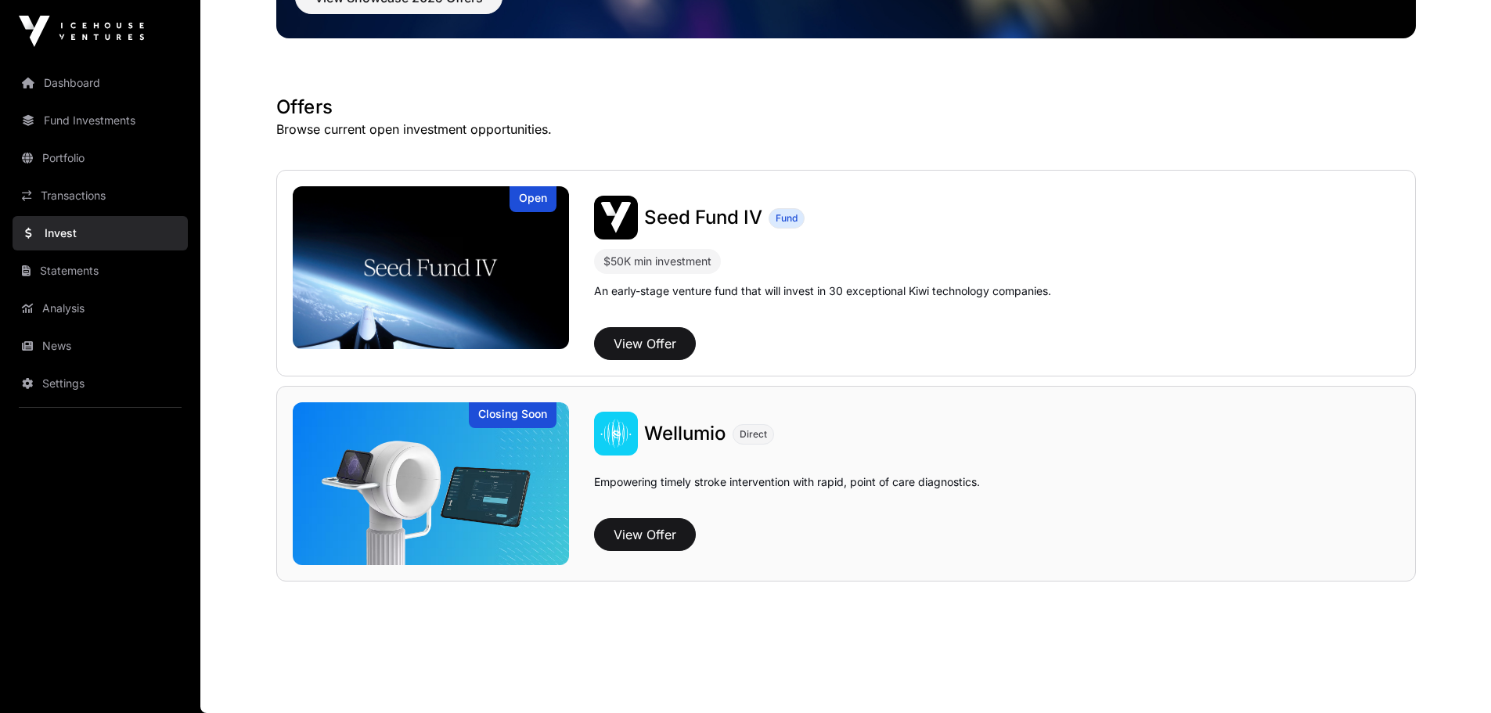
click at [665, 434] on span "Wellumio" at bounding box center [685, 433] width 82 height 23
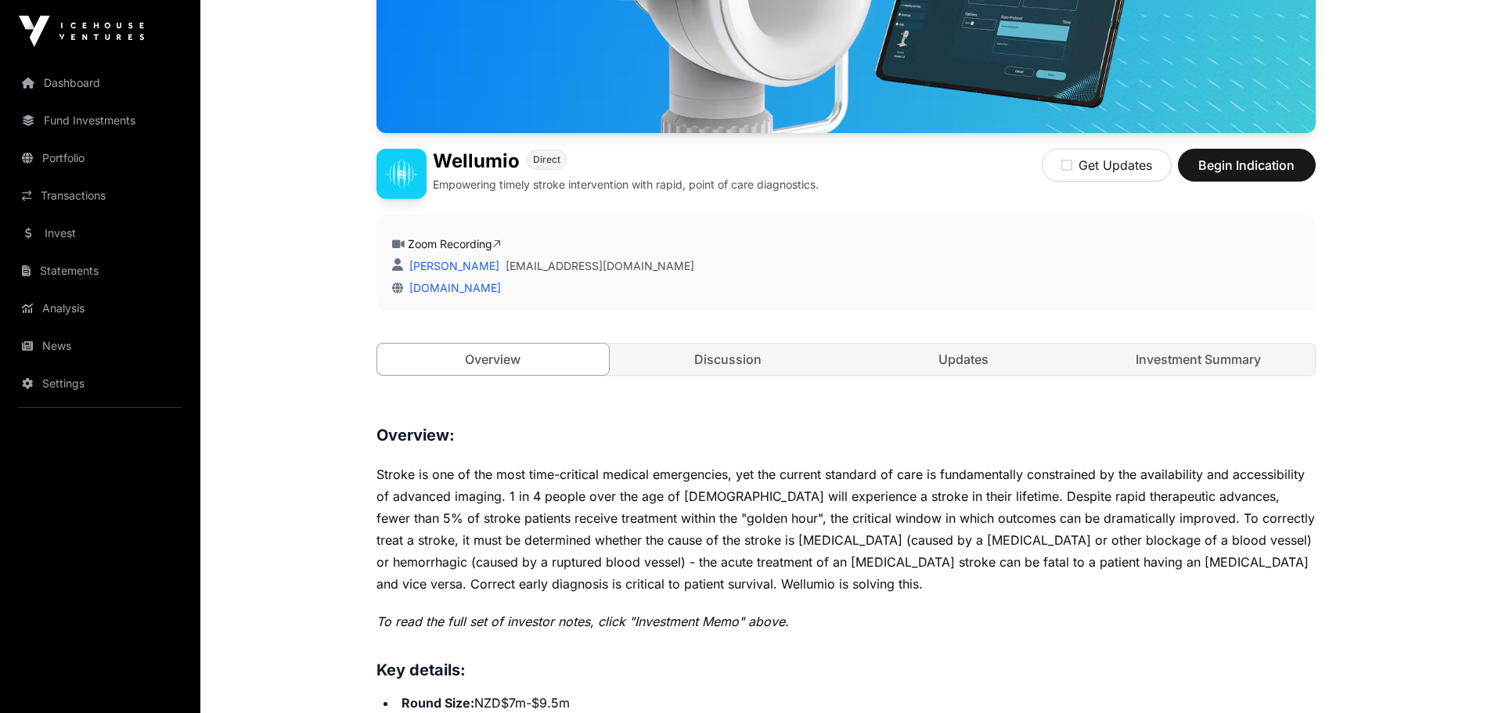
scroll to position [313, 0]
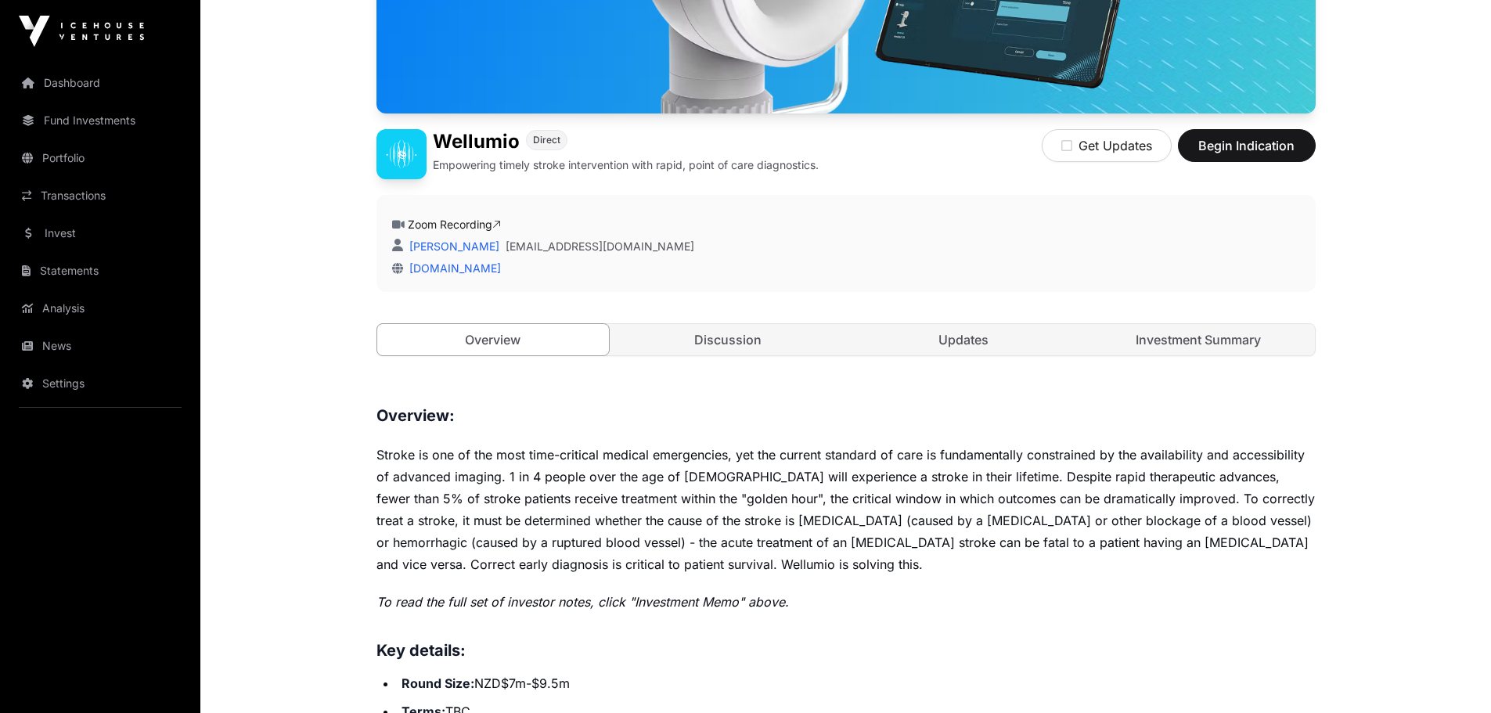
click at [766, 360] on div "Closing Soon Wellumio Direct Empowering timely stroke intervention with rapid, …" at bounding box center [845, 100] width 939 height 575
click at [761, 351] on link "Discussion" at bounding box center [728, 339] width 232 height 31
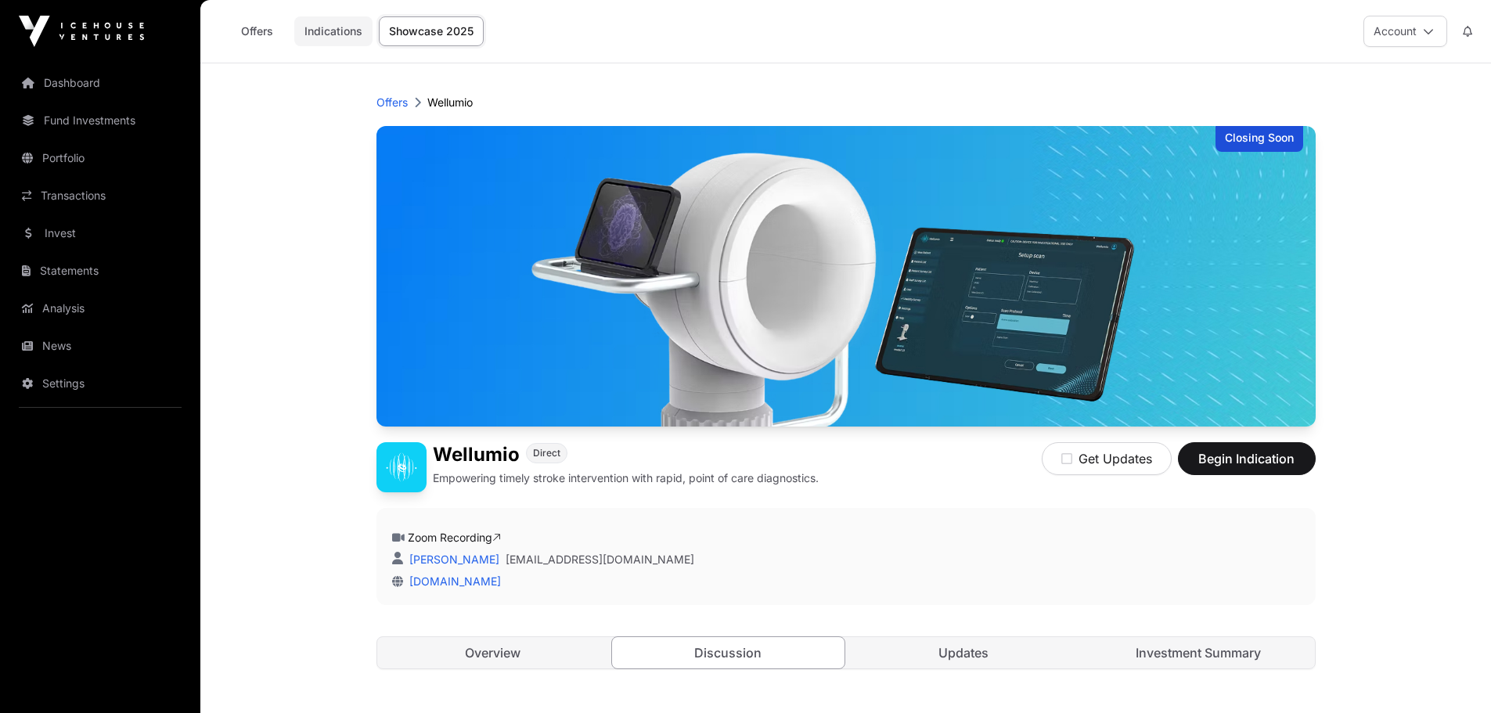
click at [337, 26] on link "Indications" at bounding box center [333, 31] width 78 height 30
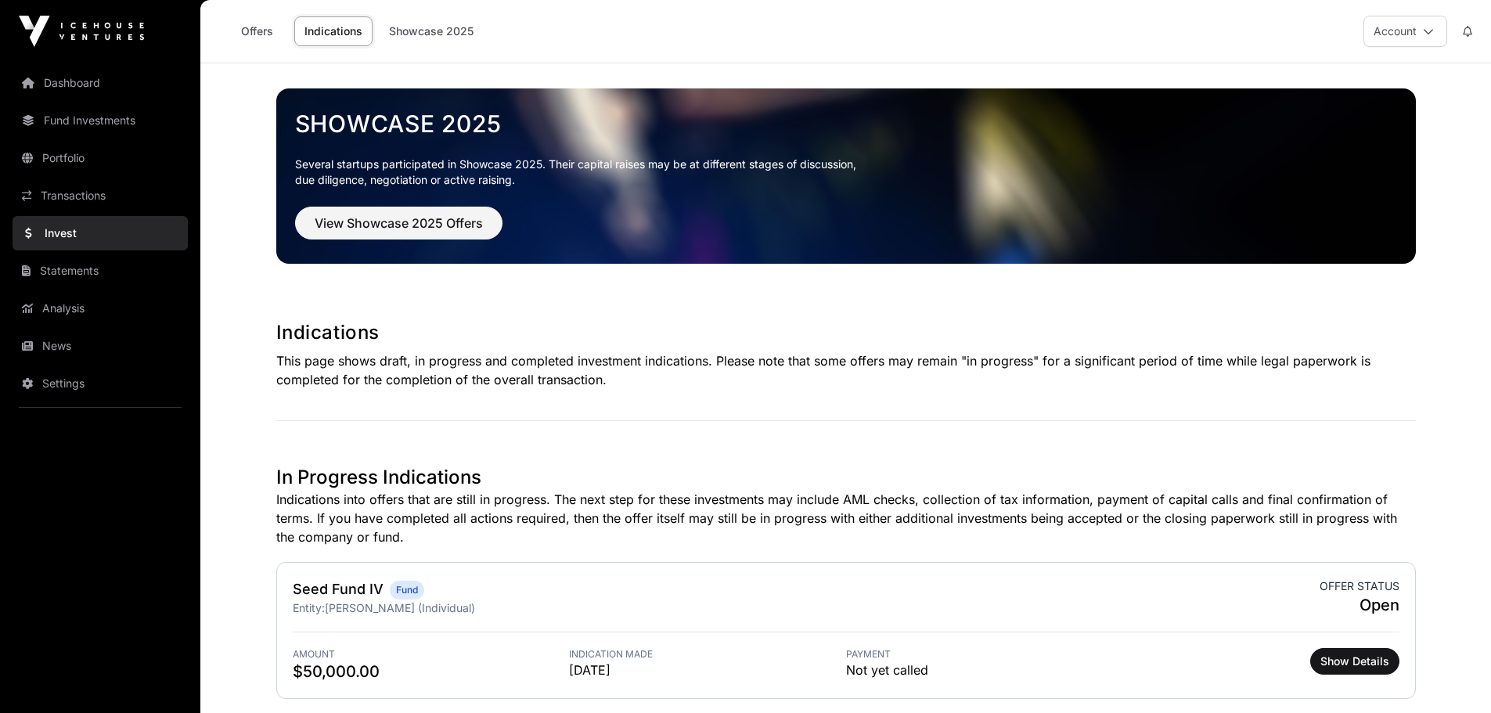
scroll to position [117, 0]
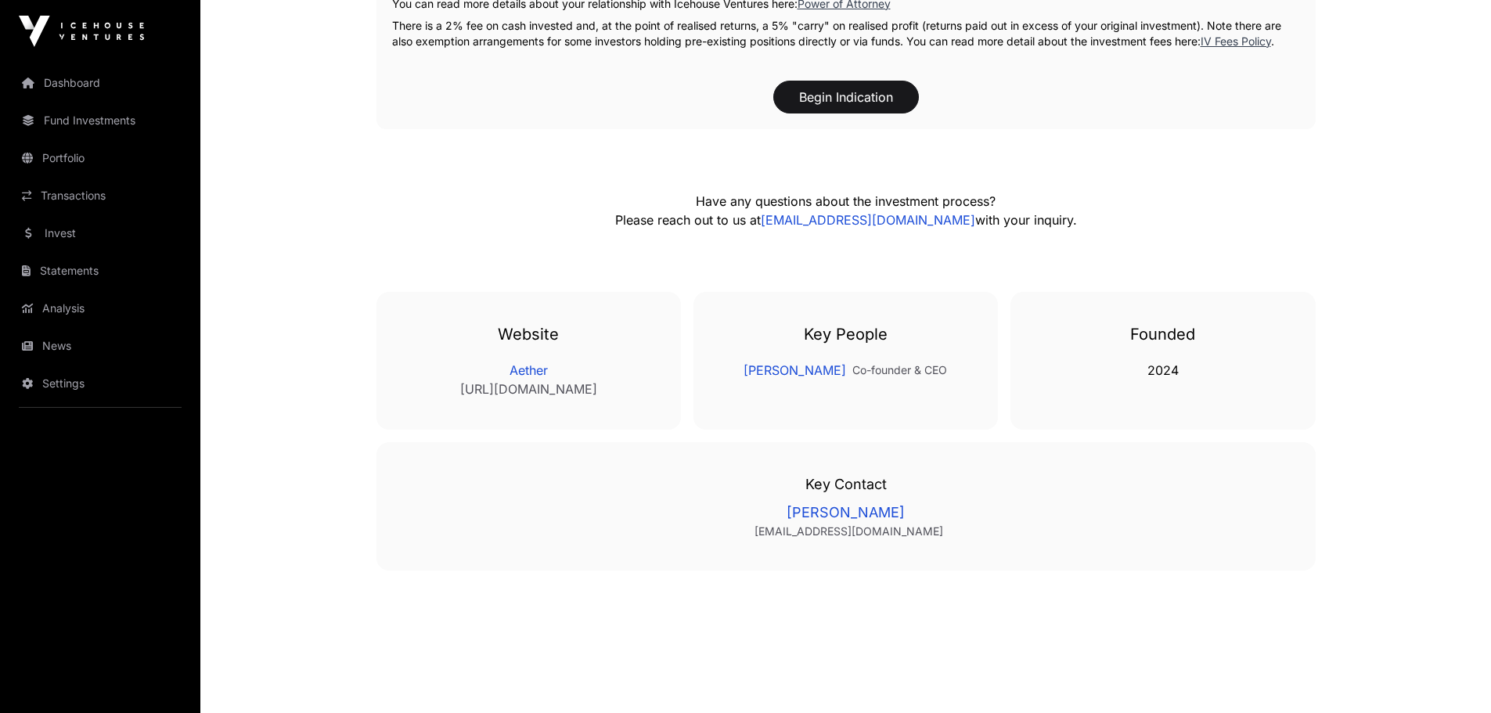
scroll to position [1879, 0]
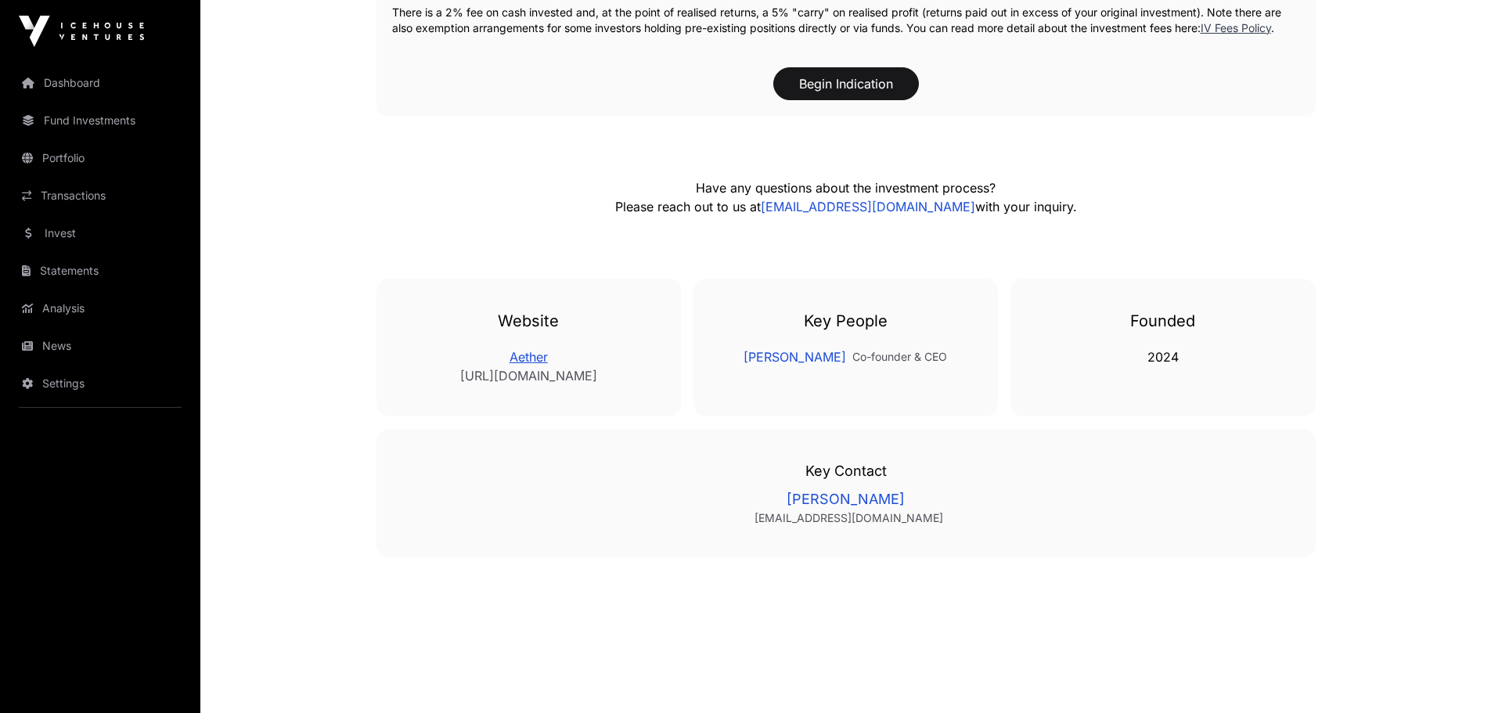
click at [528, 366] on link "Aether" at bounding box center [529, 357] width 242 height 19
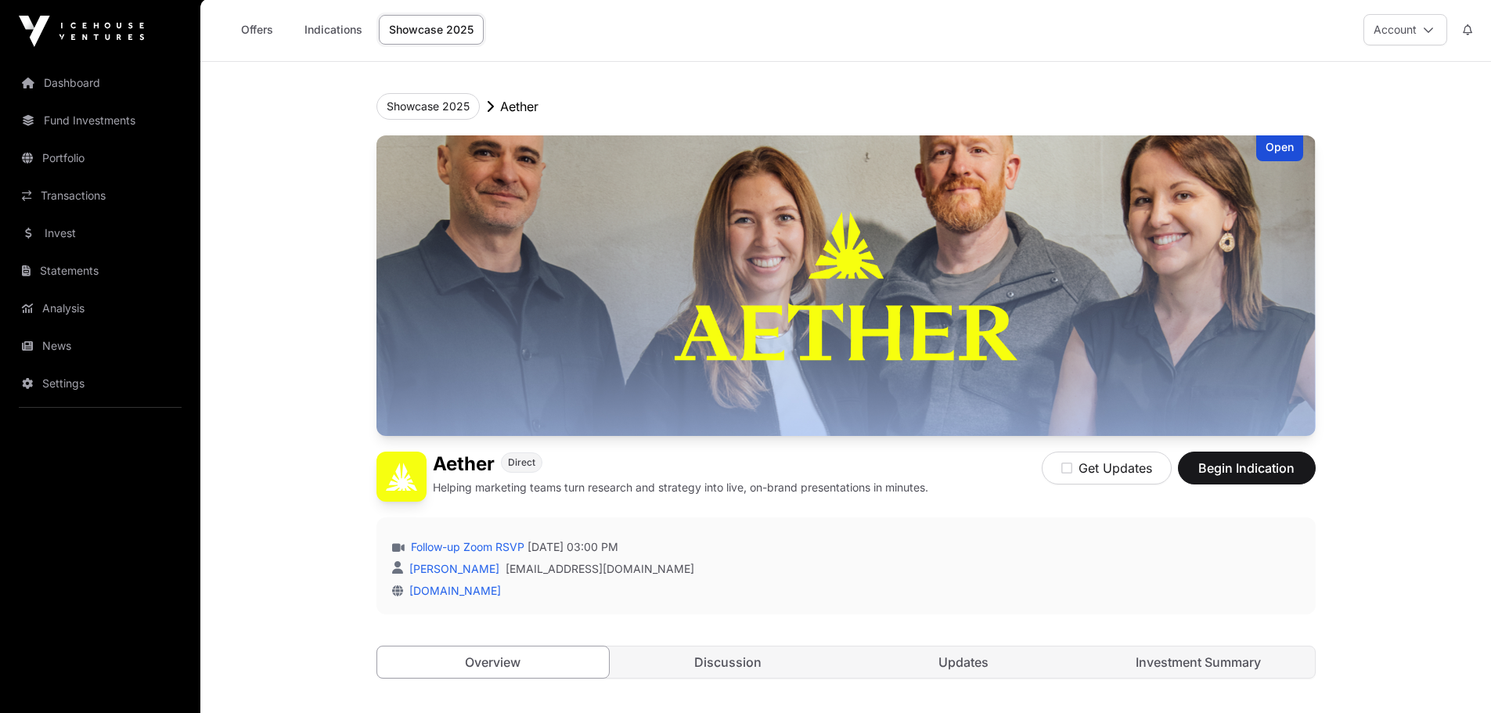
scroll to position [0, 0]
